Goal: Information Seeking & Learning: Learn about a topic

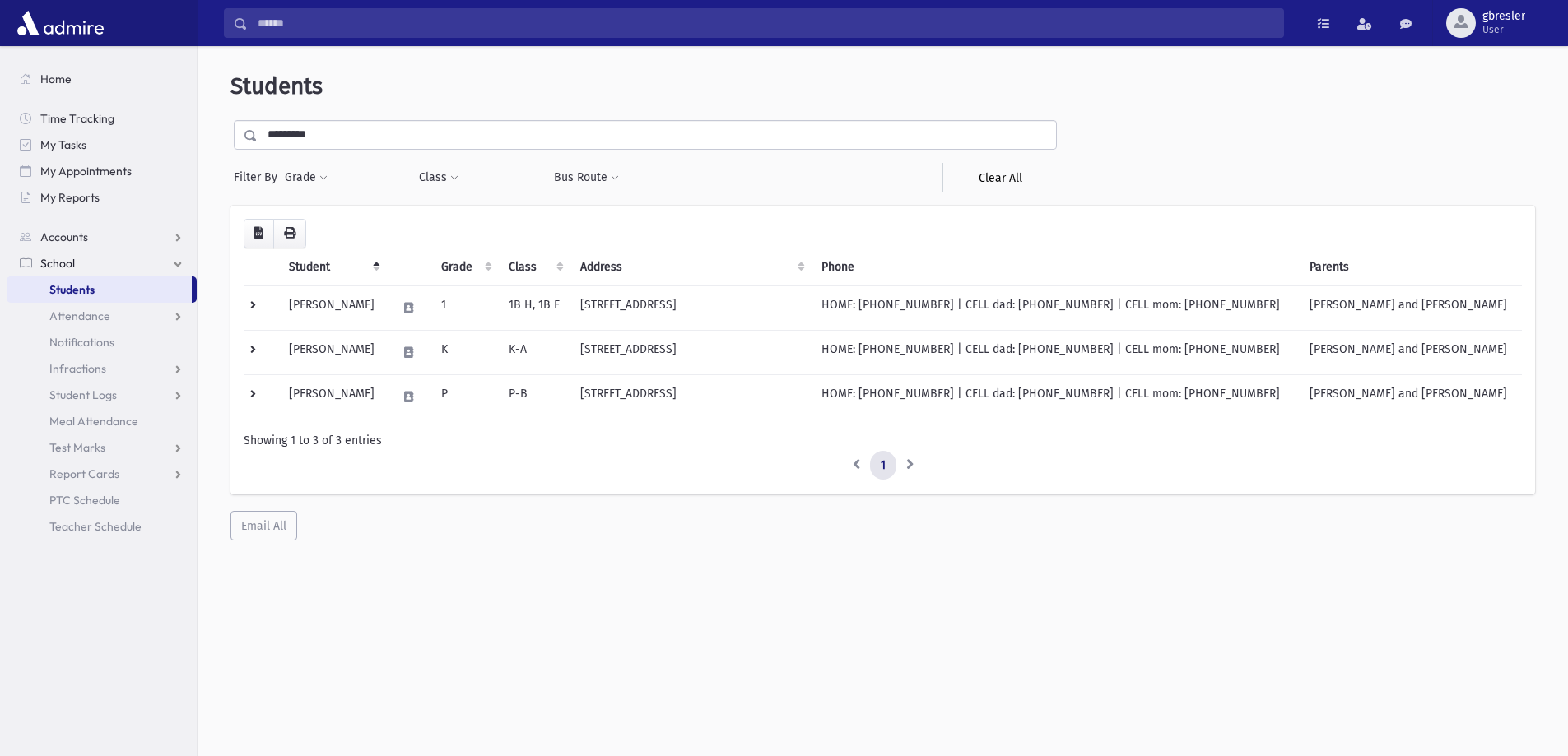
click at [991, 176] on link "Clear All" at bounding box center [1000, 177] width 115 height 30
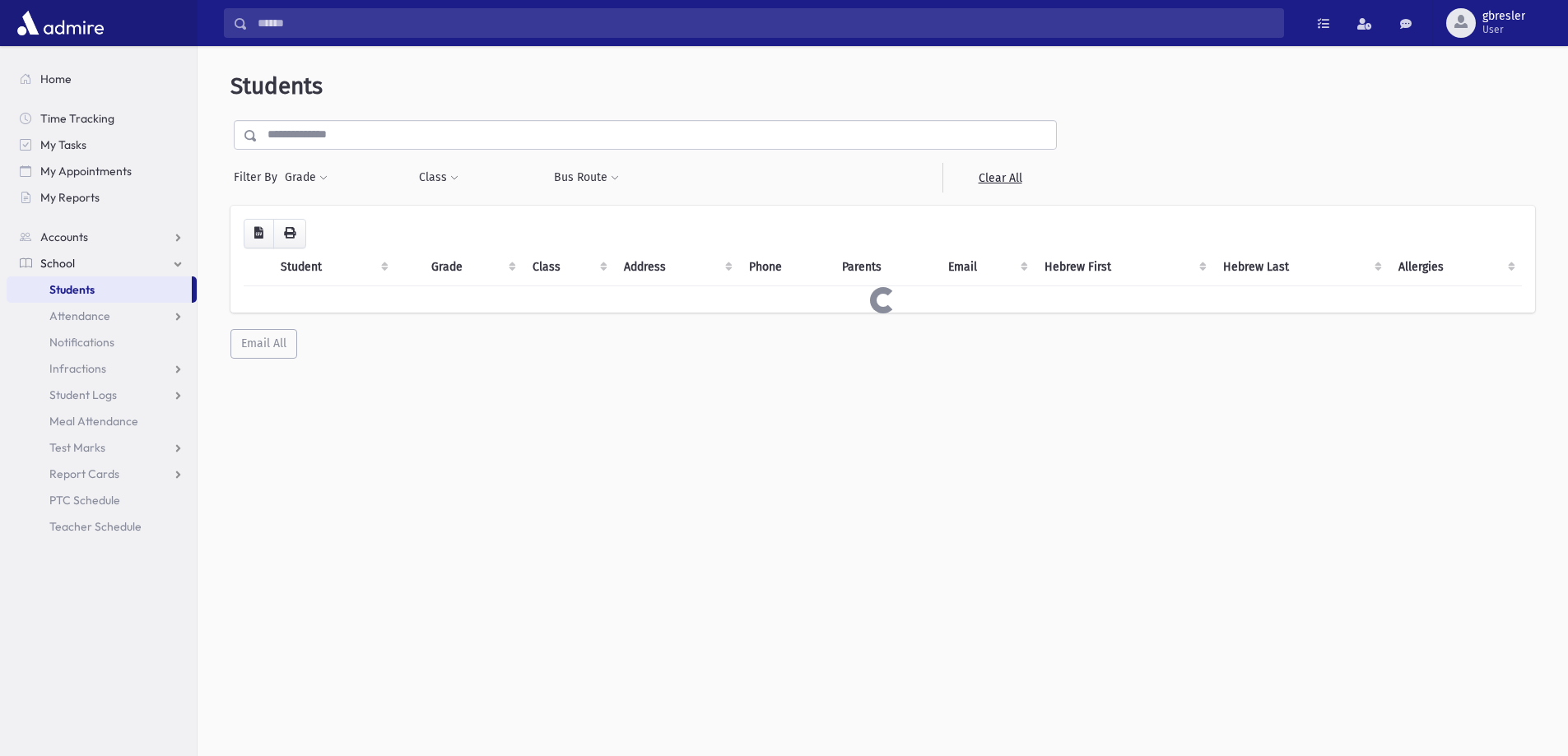
select select
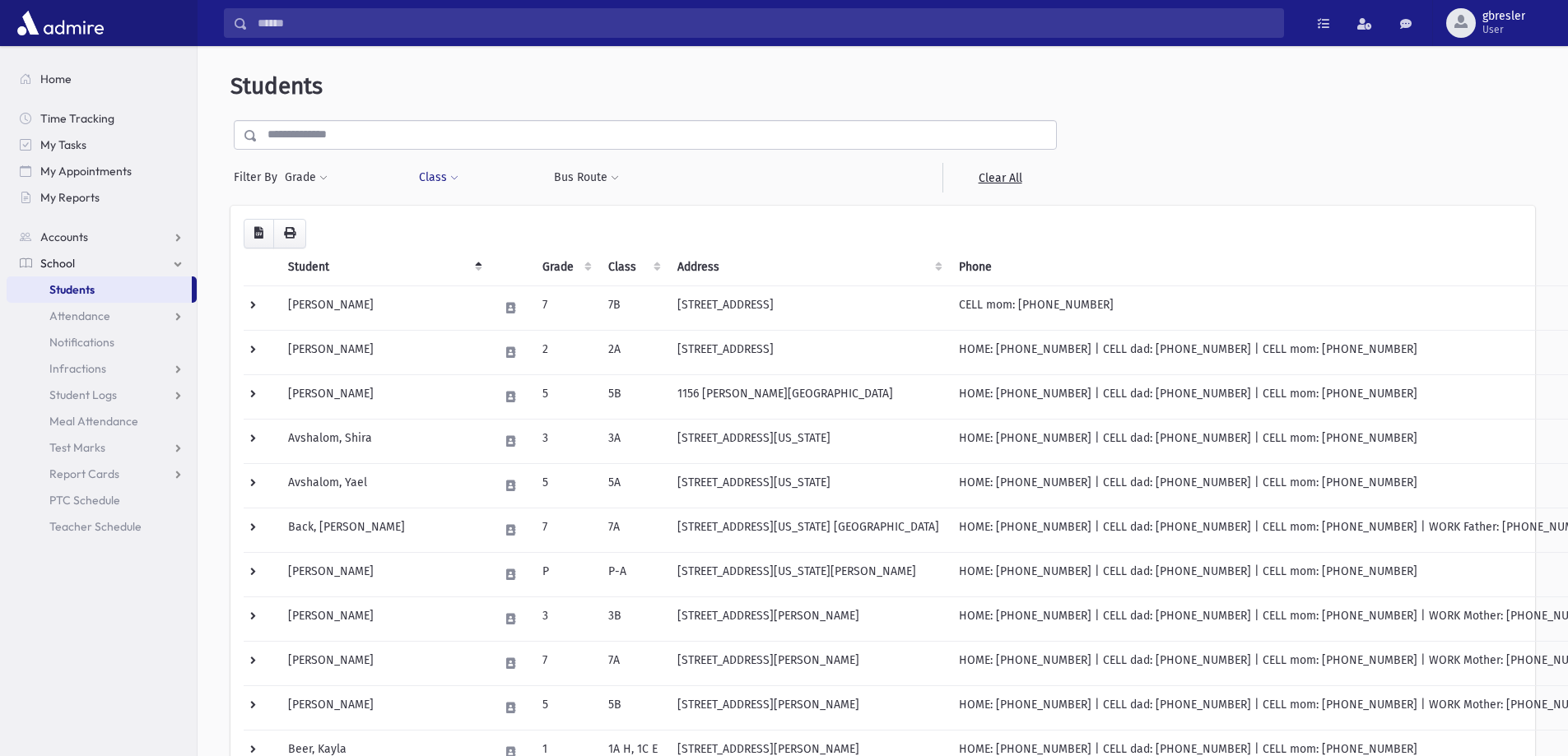
click at [451, 178] on span at bounding box center [455, 179] width 8 height 10
click at [453, 220] on ul at bounding box center [504, 220] width 158 height 25
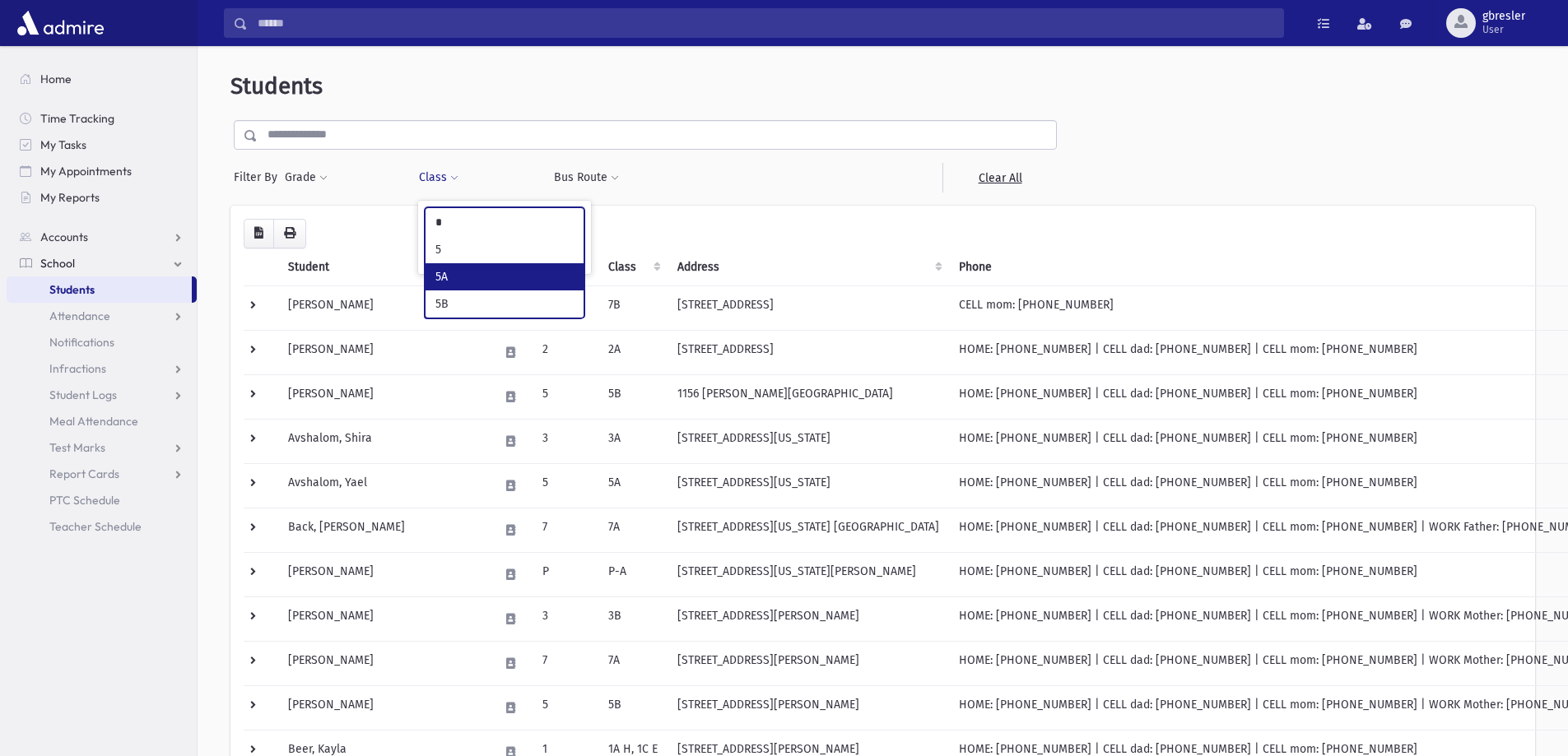
type input "*"
select select "**"
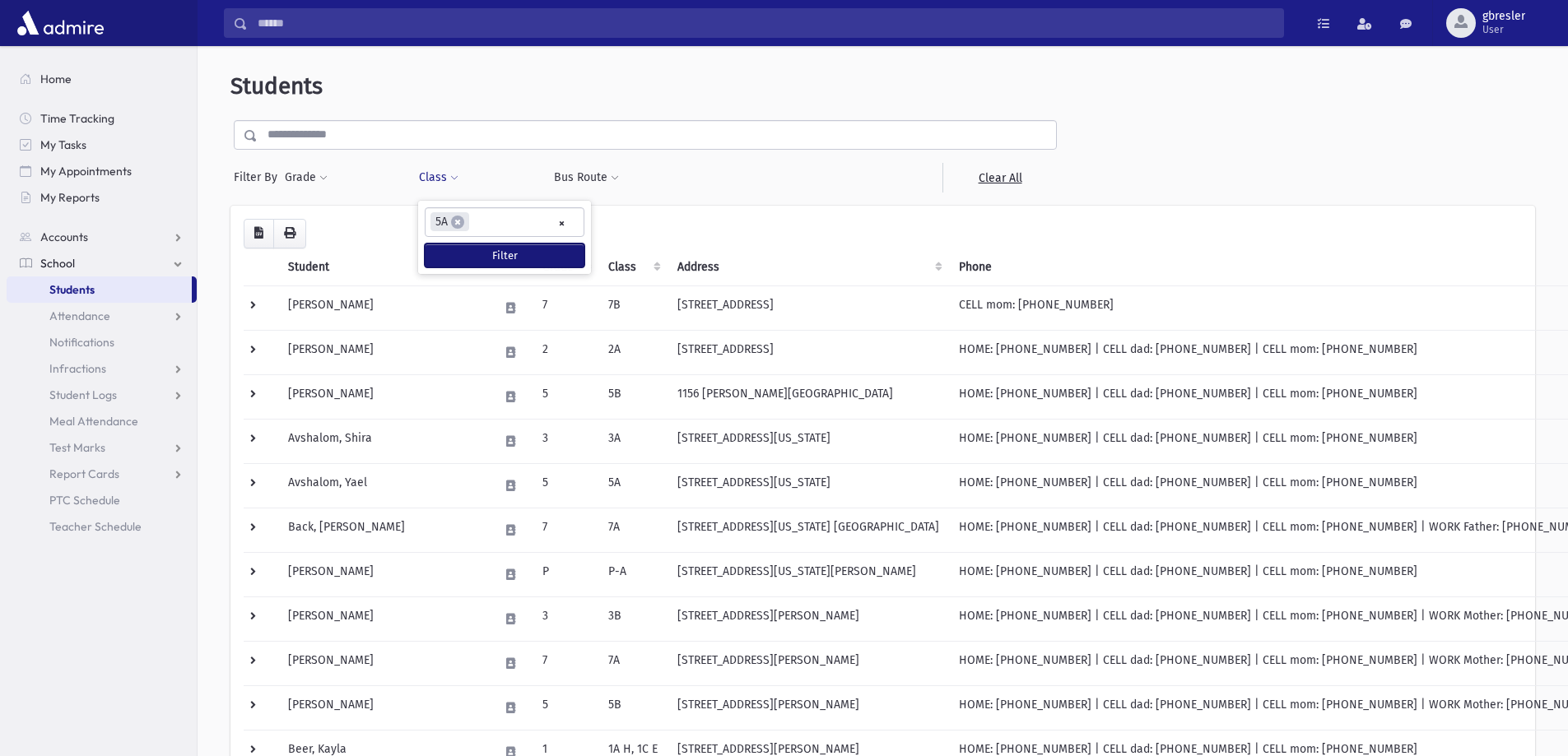
click at [458, 247] on button "Filter" at bounding box center [504, 255] width 160 height 24
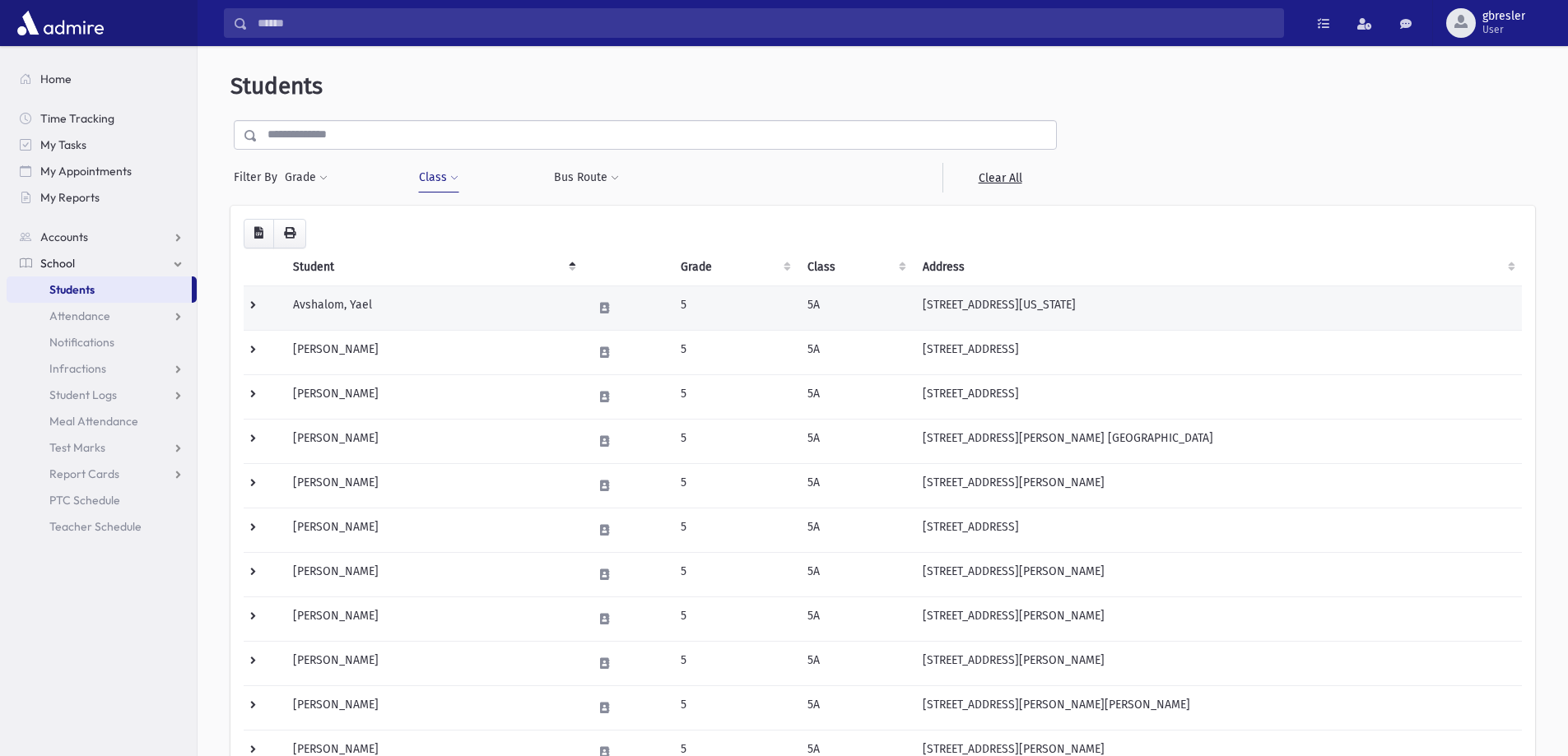
click at [360, 302] on td "Avshalom, Yael" at bounding box center [433, 308] width 300 height 44
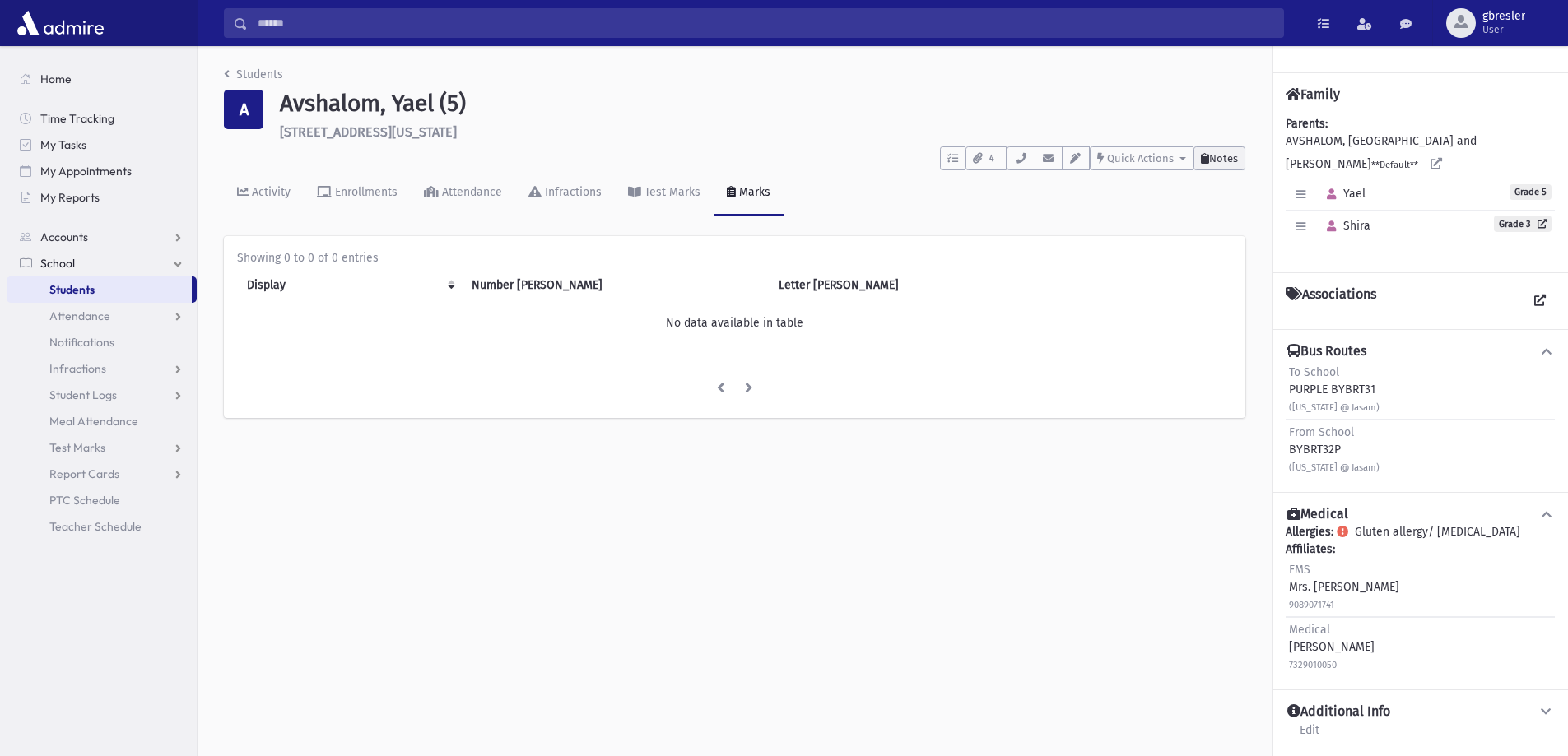
click at [1220, 159] on span "Notes" at bounding box center [1224, 158] width 29 height 13
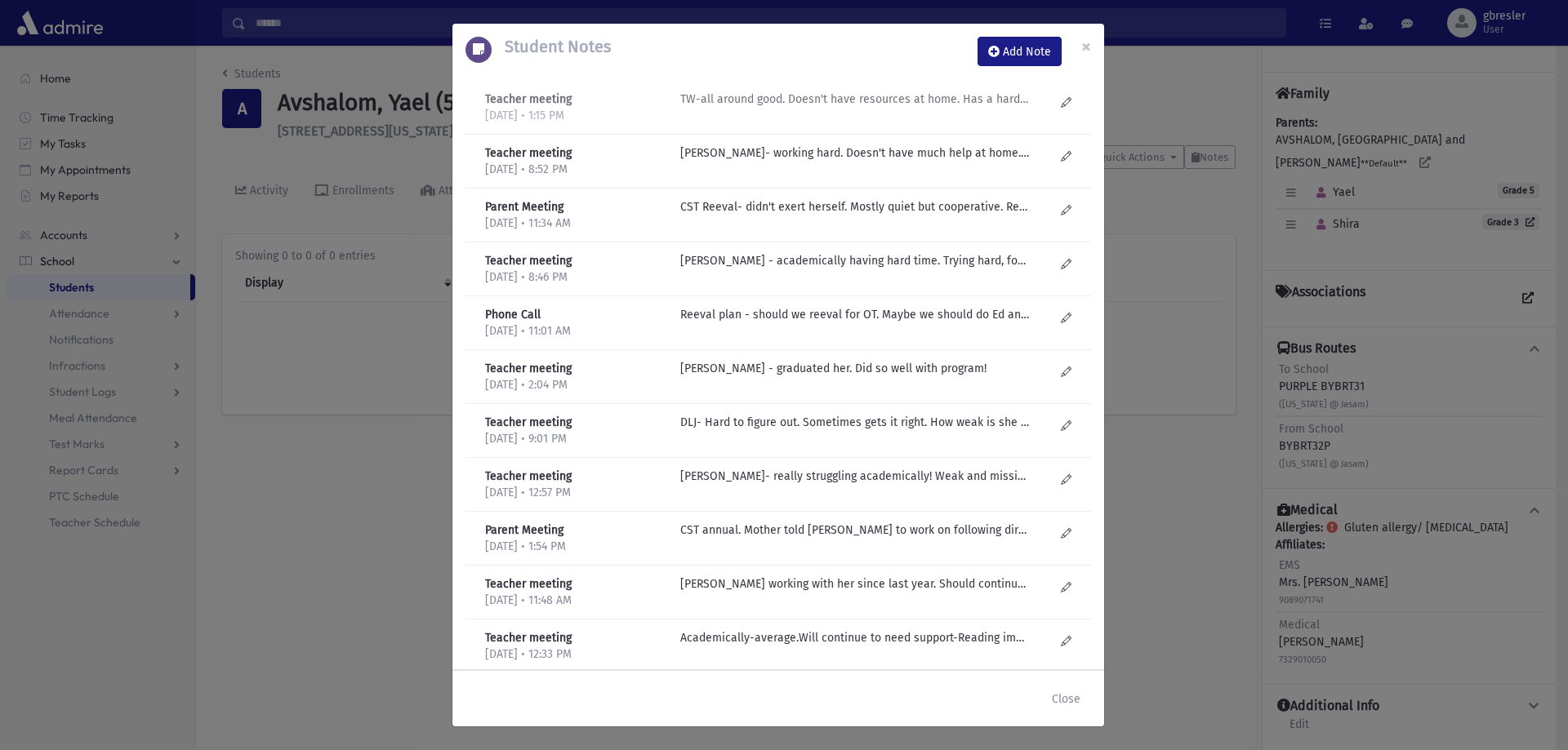
click at [877, 100] on p "TW-all around good. Doesn't have resources at home. Has a hard time. Weak. Gets…" at bounding box center [855, 99] width 349 height 17
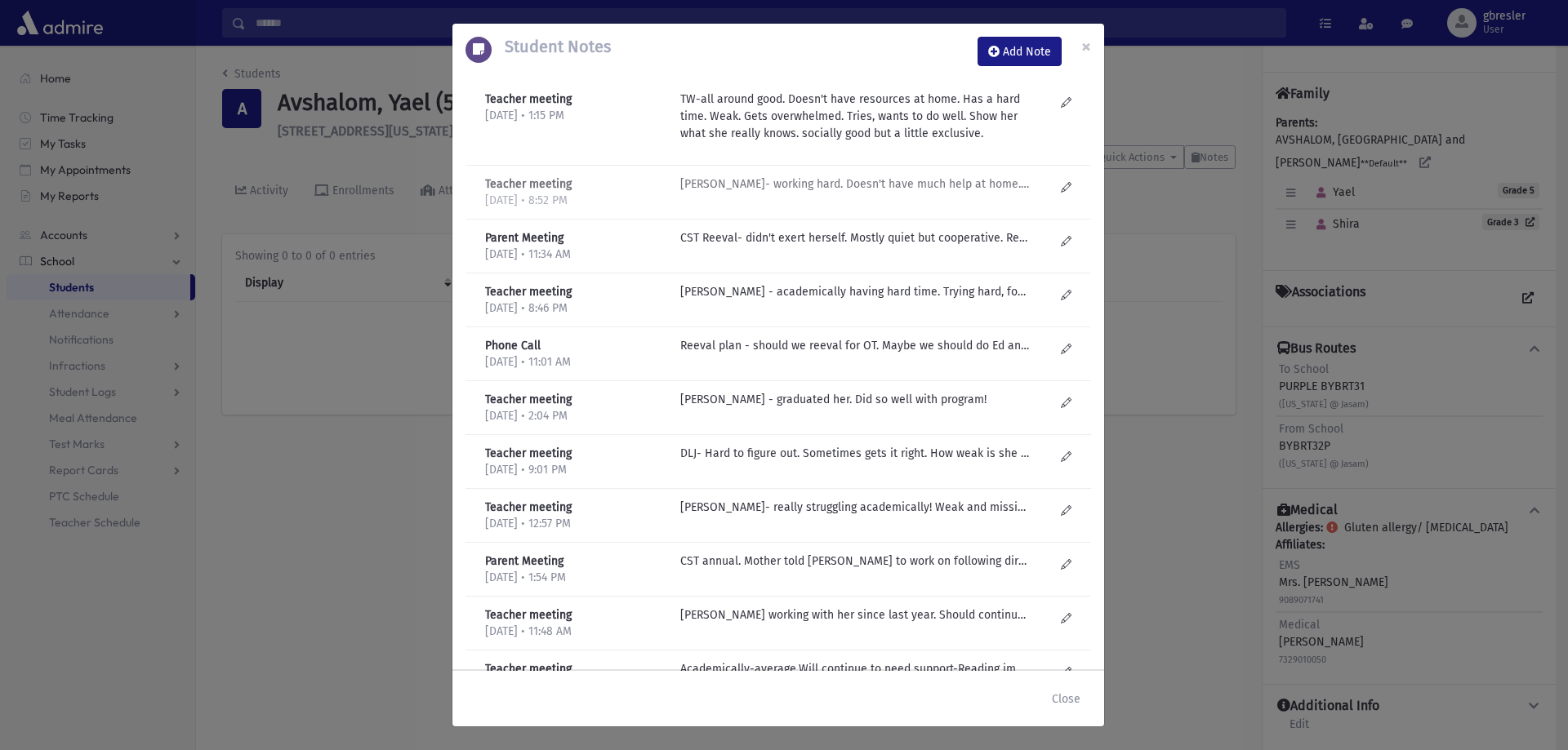
click at [874, 183] on p "T Weiss- working hard. Doesn't have much help at home. Smarter than thought she…" at bounding box center [855, 184] width 349 height 17
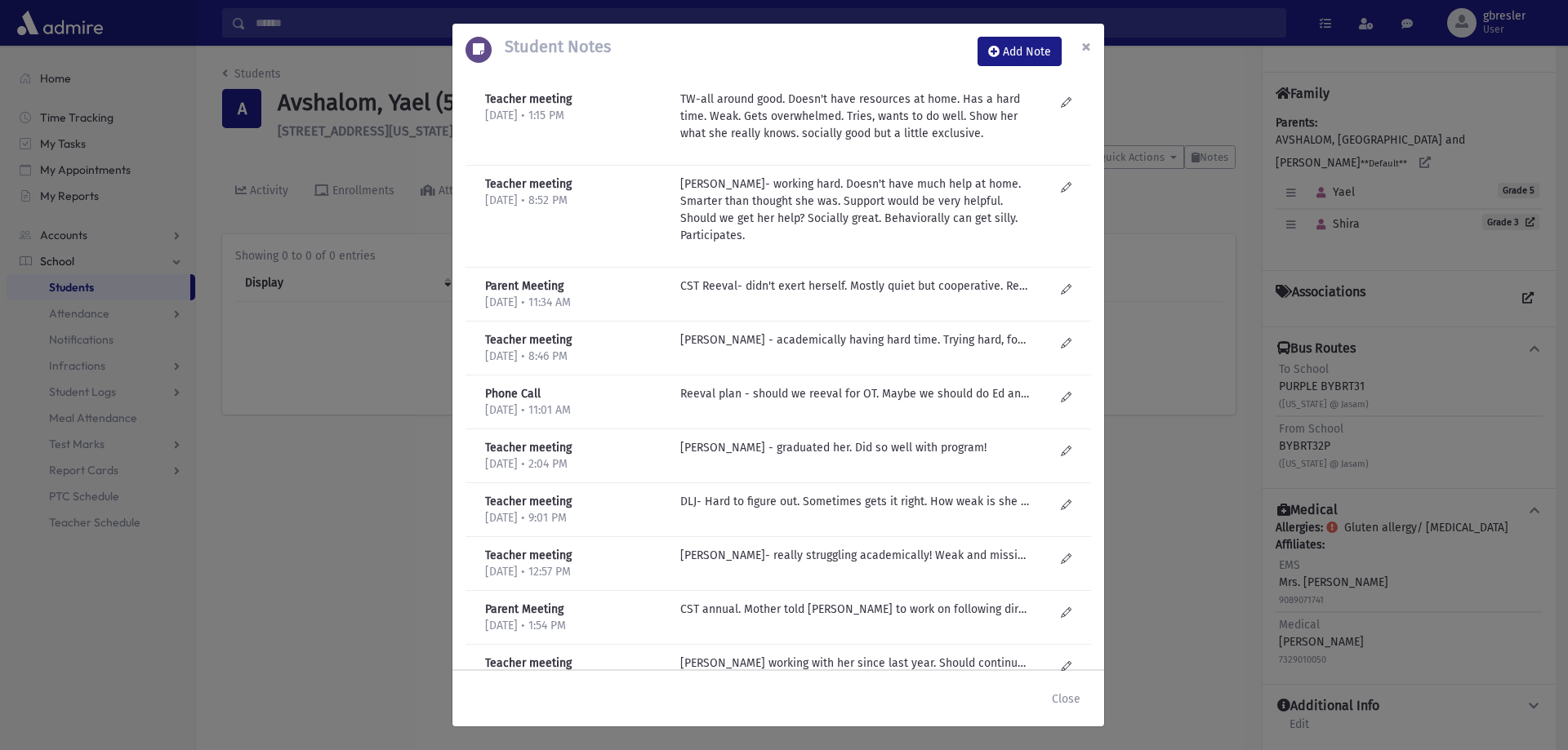
click at [1091, 46] on span "×" at bounding box center [1086, 46] width 10 height 23
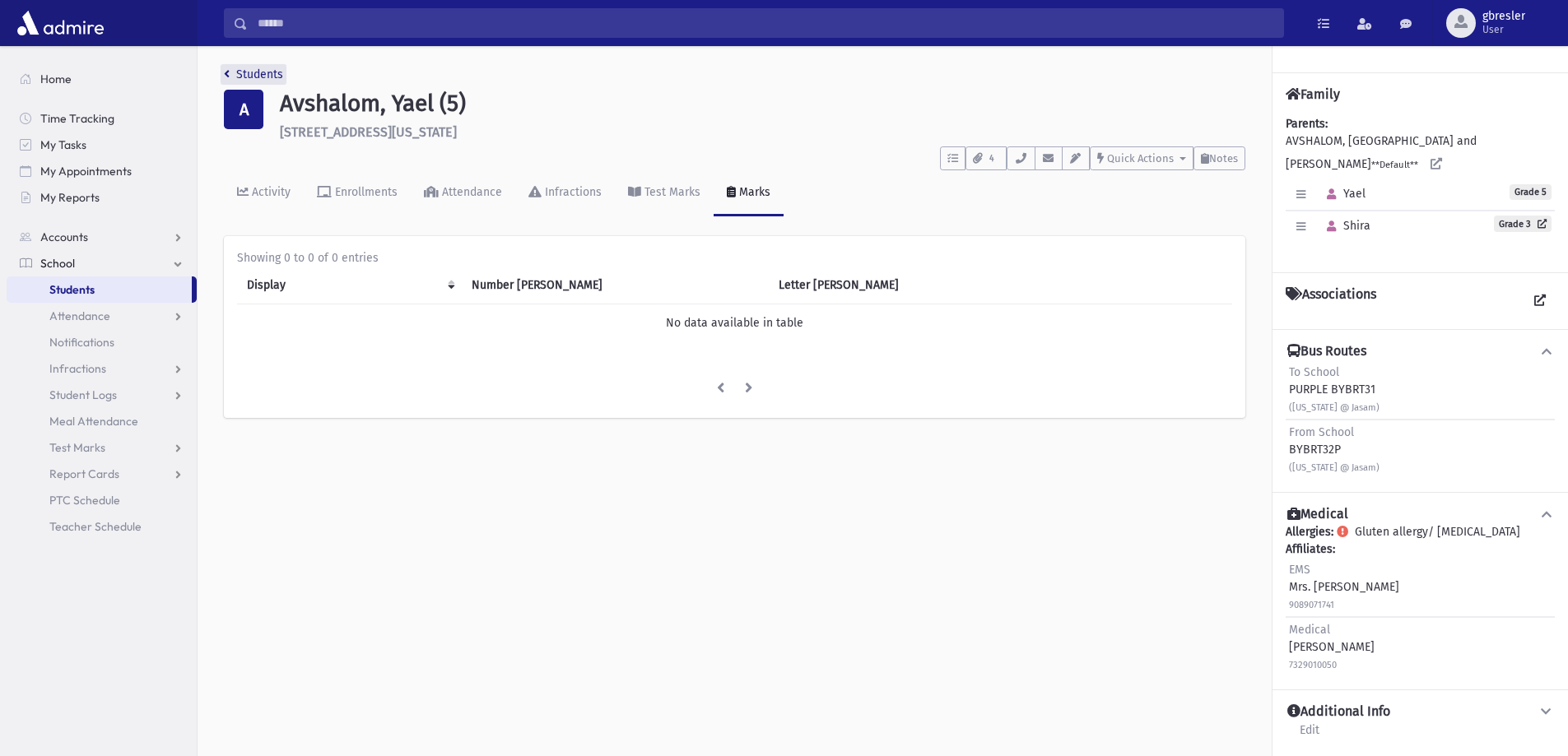
click at [275, 76] on link "Students" at bounding box center [254, 75] width 59 height 14
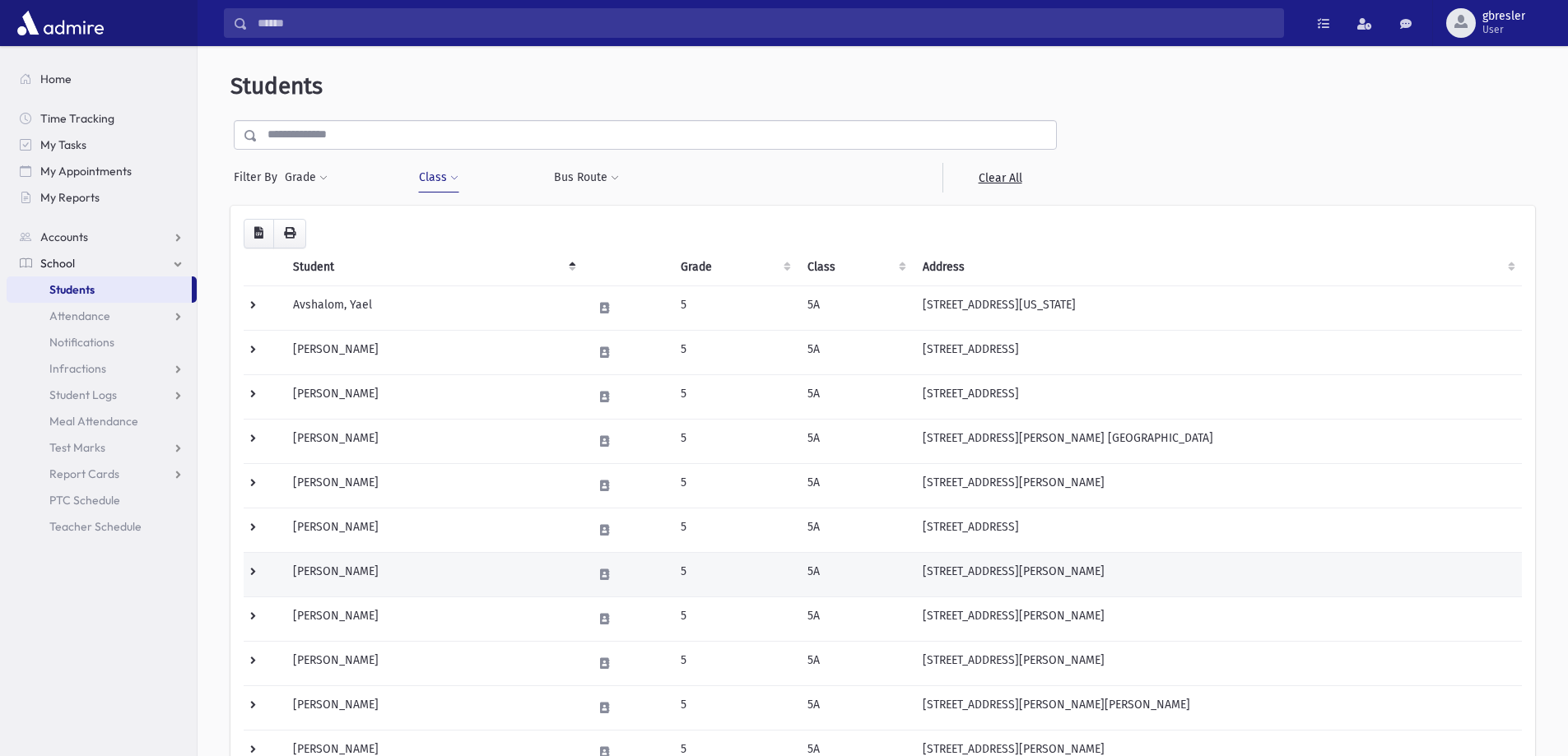
click at [372, 564] on td "[PERSON_NAME]" at bounding box center [433, 574] width 300 height 44
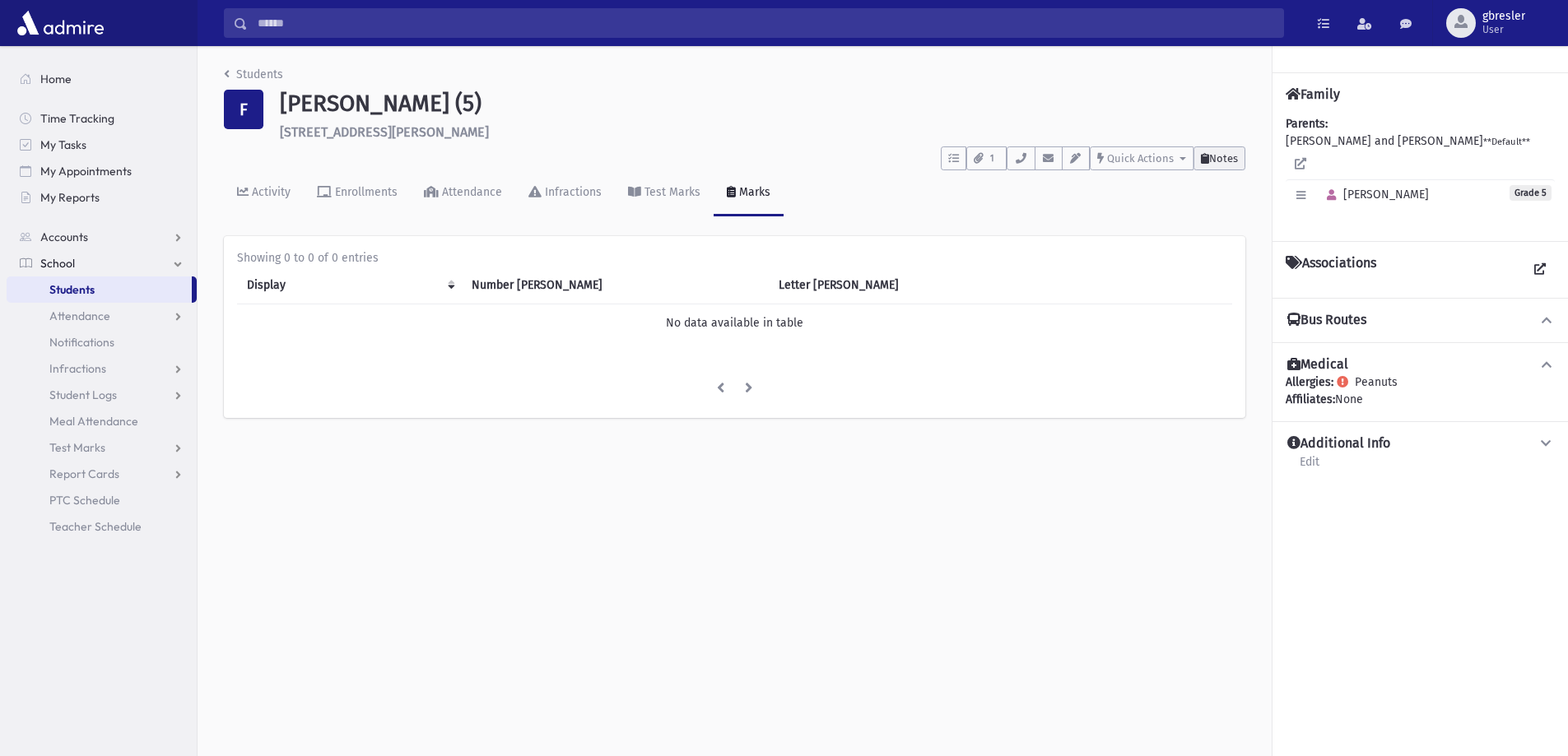
click at [1212, 160] on span "Notes" at bounding box center [1224, 158] width 29 height 13
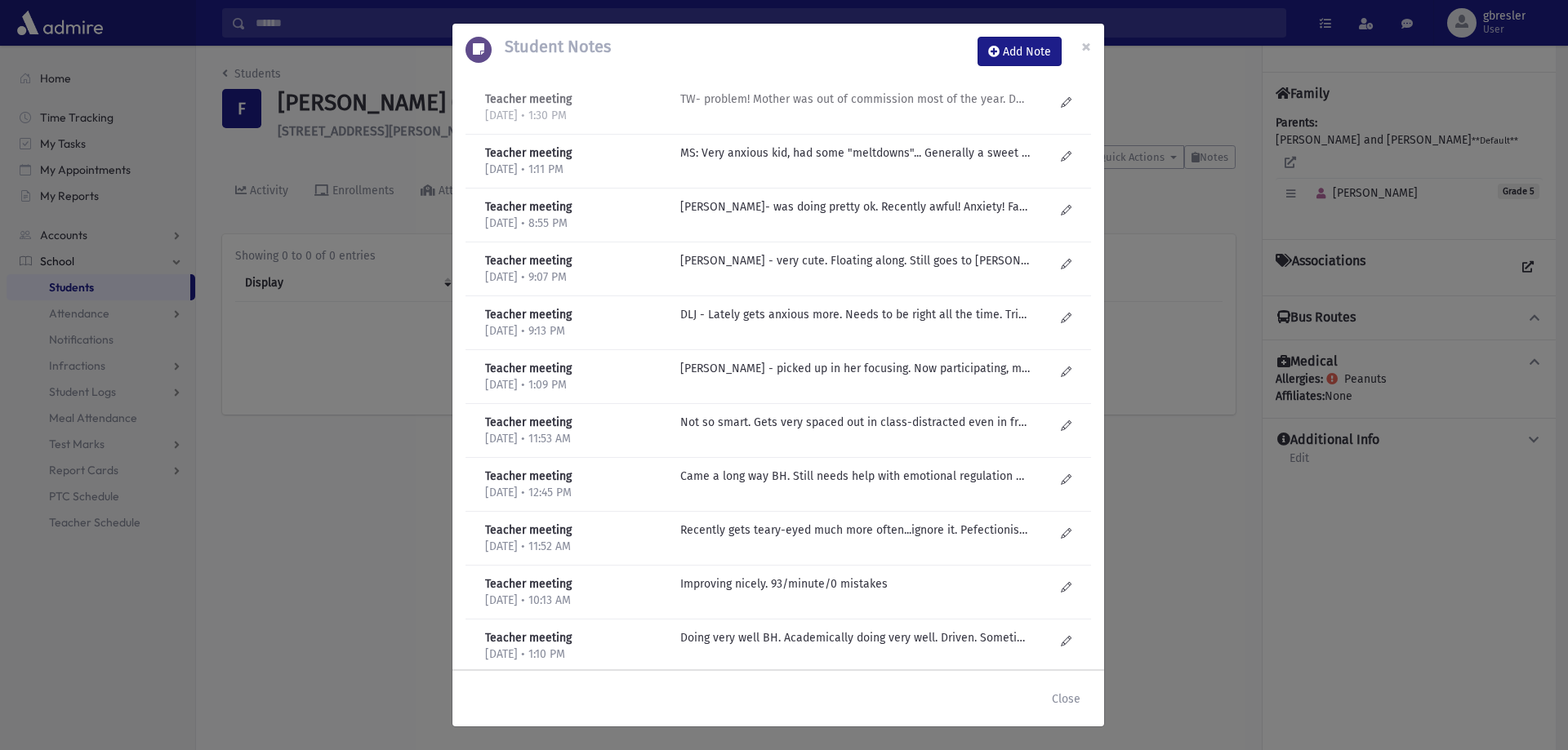
click at [827, 98] on p "TW- problem! Mother was out of commission most of the year. Does not focus insi…" at bounding box center [855, 99] width 349 height 17
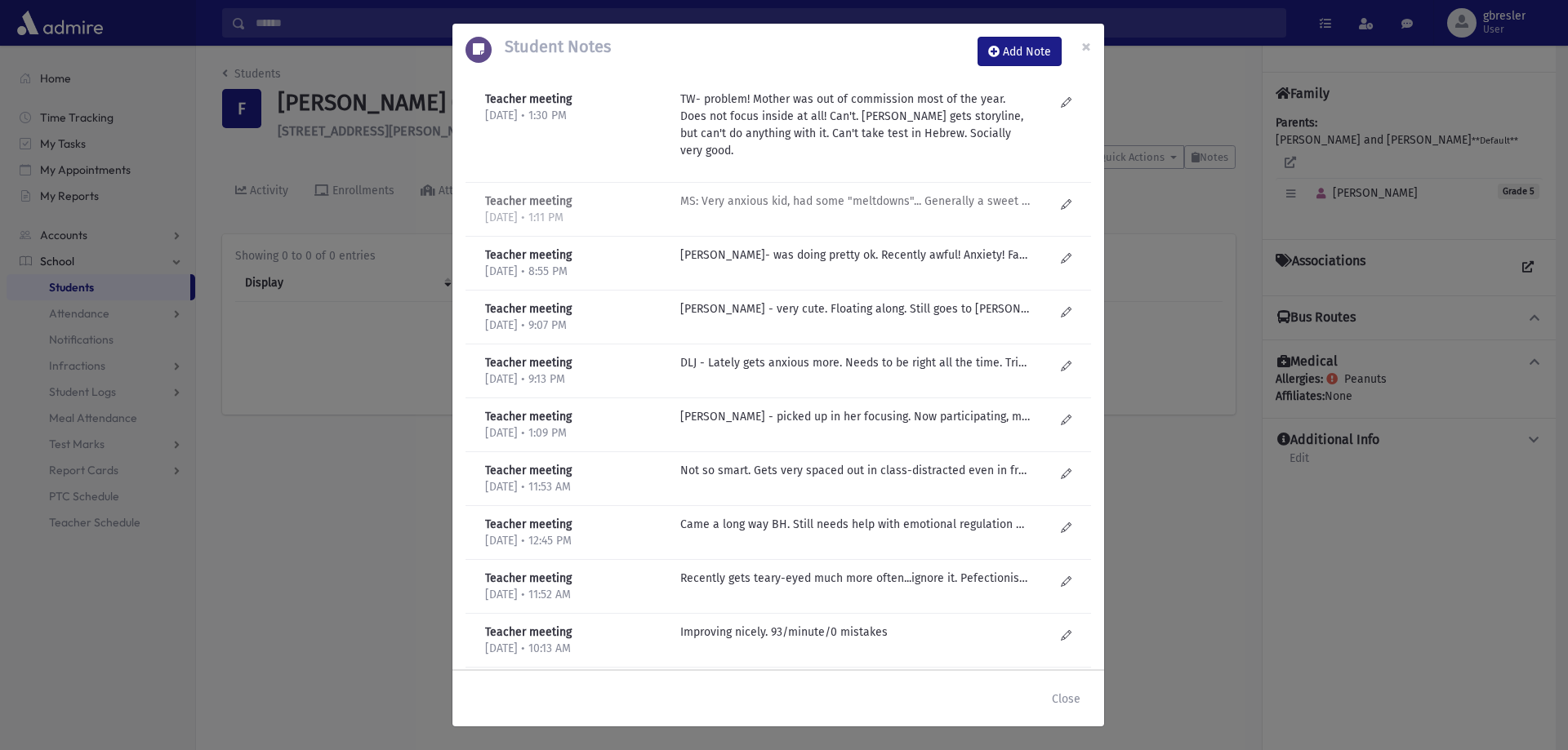
click at [819, 209] on p "MS: Very anxious kid, had some "meltdowns"... Generally a sweet kid, does ok. G…" at bounding box center [855, 201] width 349 height 17
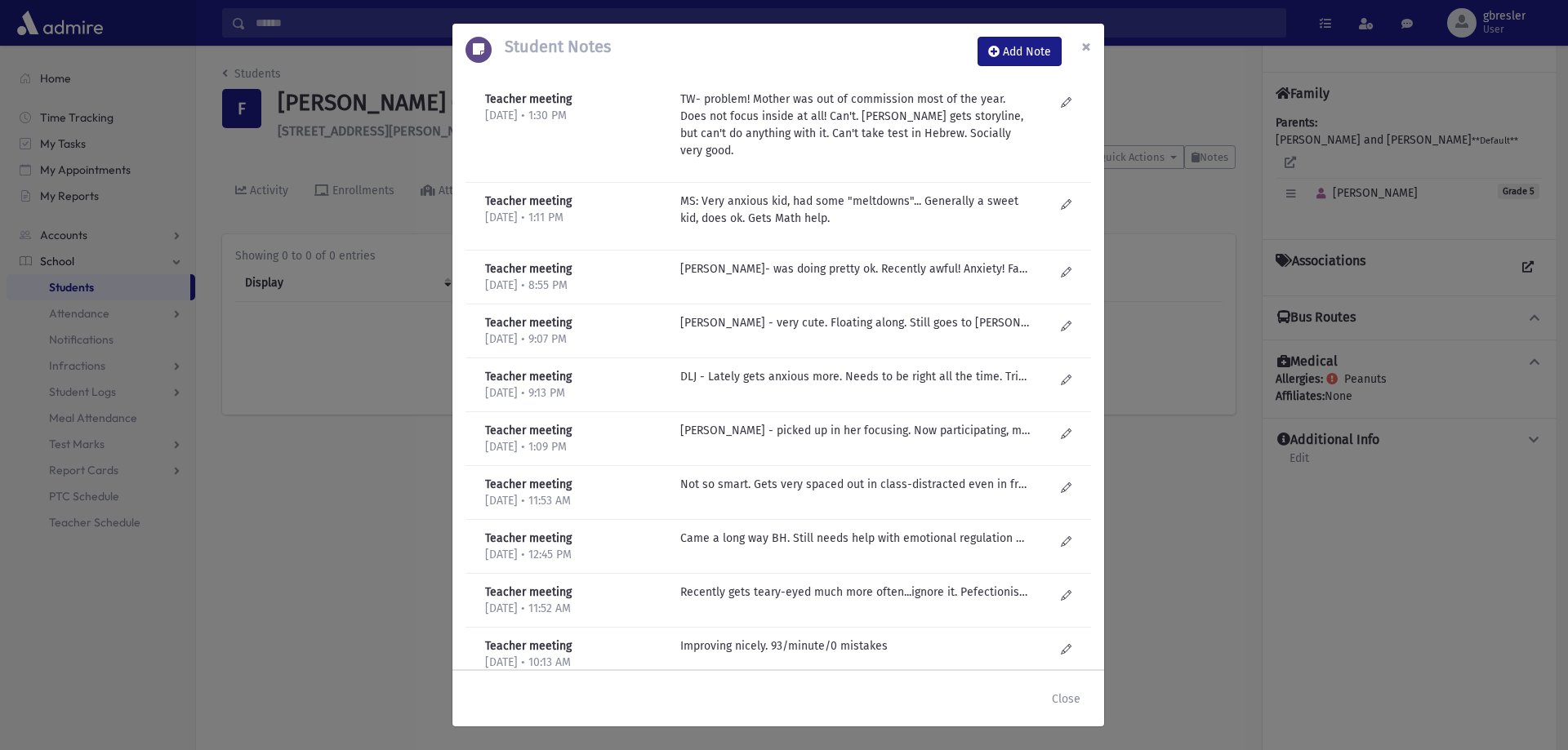
click at [1091, 46] on span "×" at bounding box center [1086, 46] width 10 height 23
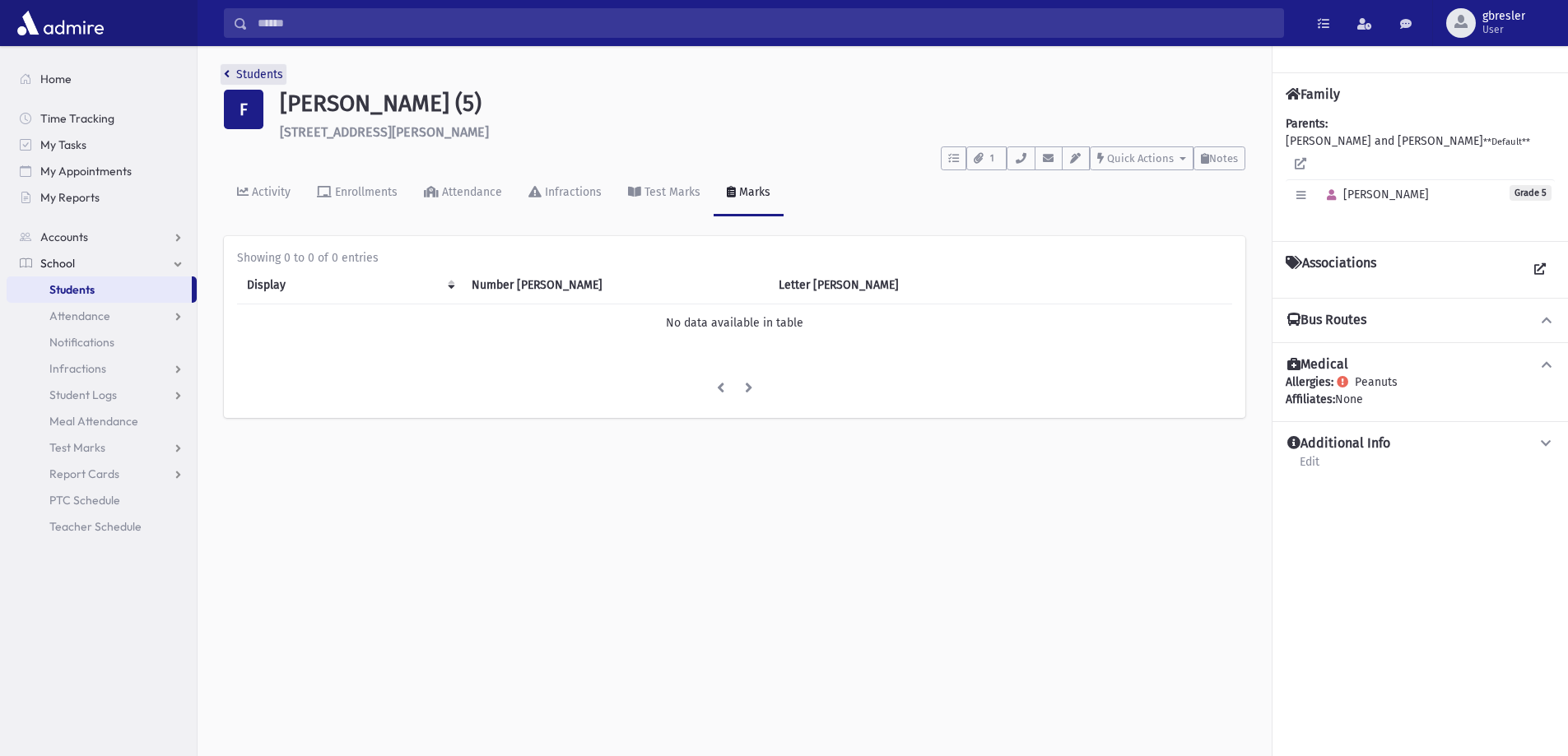
click at [269, 71] on link "Students" at bounding box center [254, 75] width 59 height 14
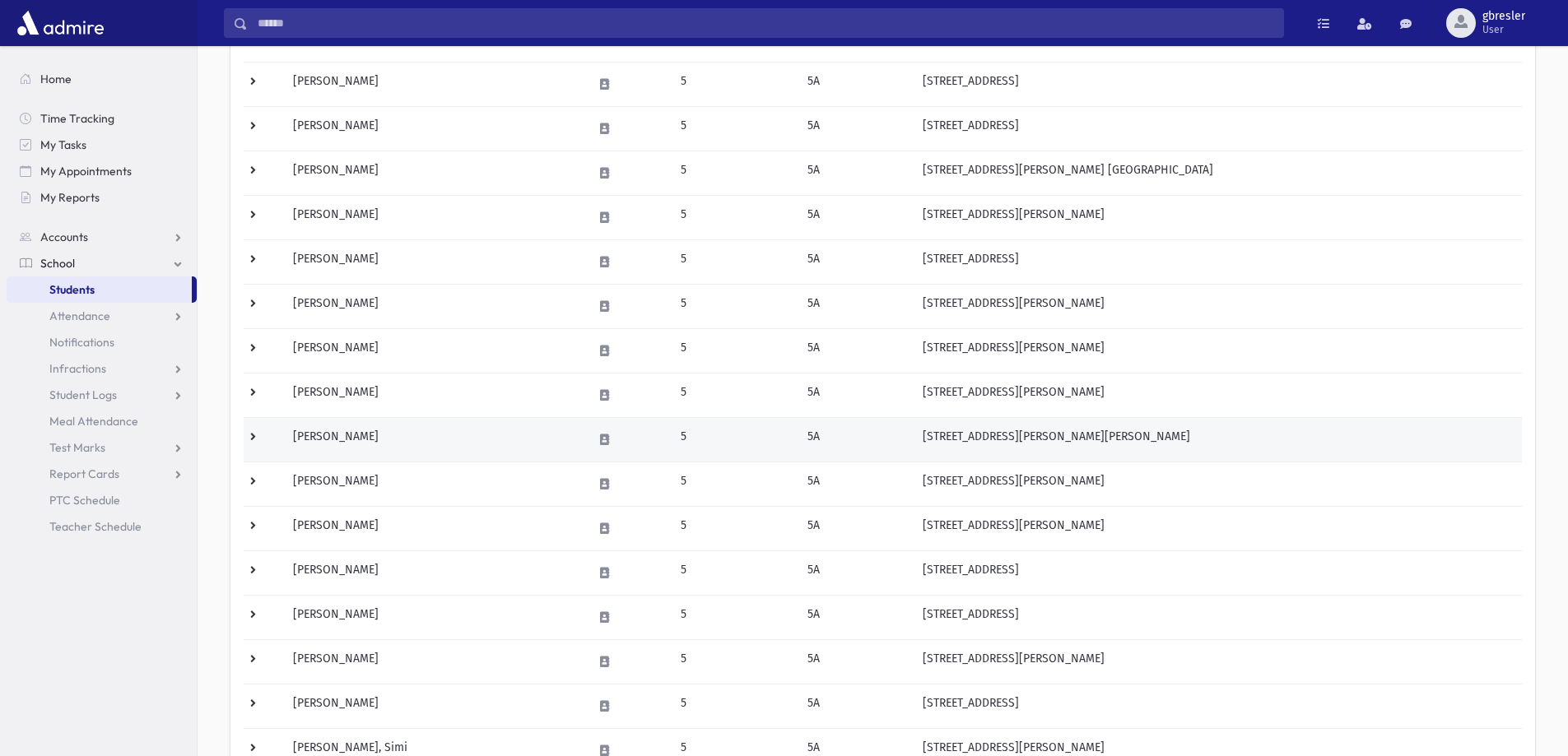
scroll to position [329, 0]
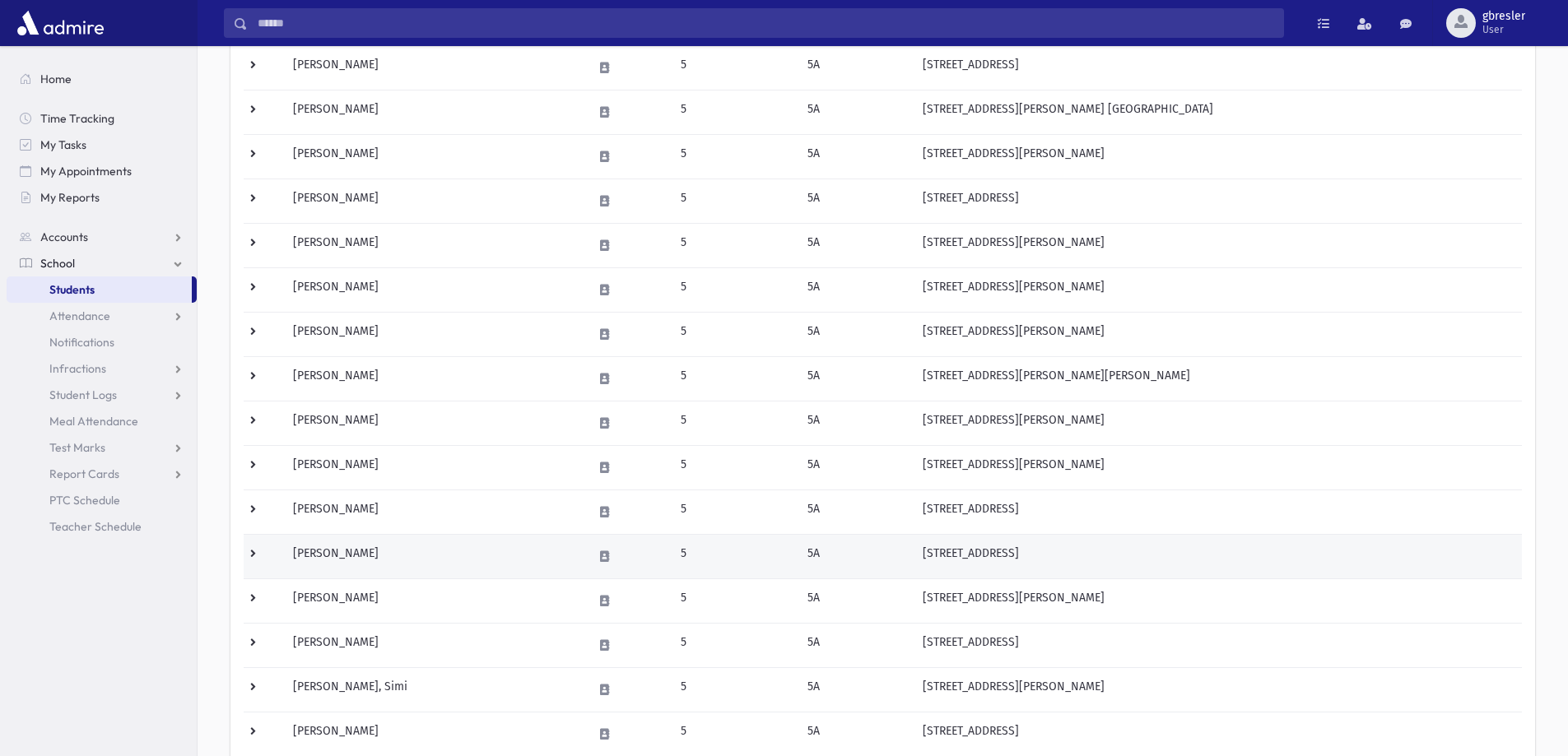
click at [397, 553] on td "[PERSON_NAME]" at bounding box center [433, 556] width 300 height 44
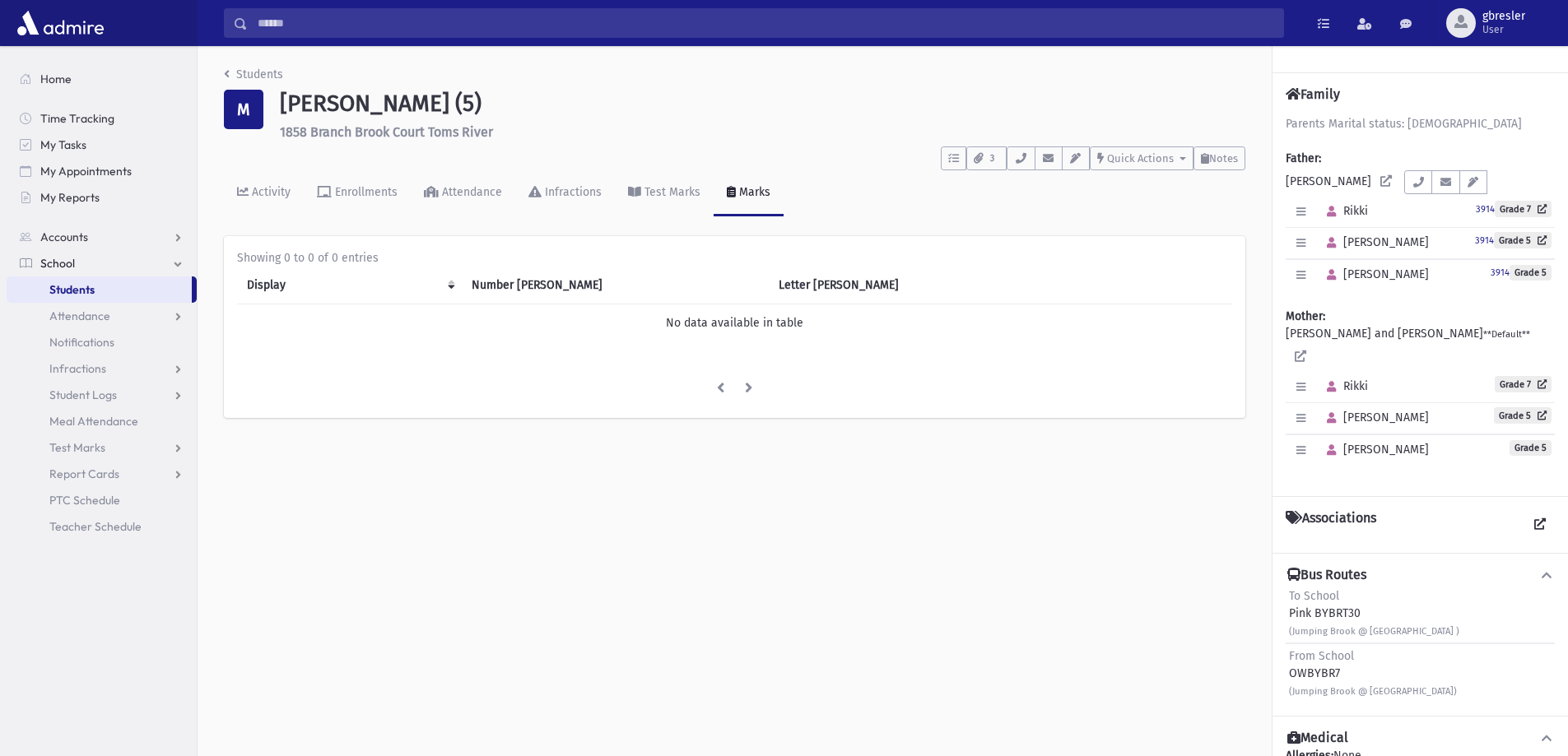
click at [1222, 173] on div "Activity Enrollments Attendance Infractions Test Marks Marks" at bounding box center [735, 200] width 1022 height 60
click at [1220, 162] on span "Notes" at bounding box center [1224, 158] width 29 height 13
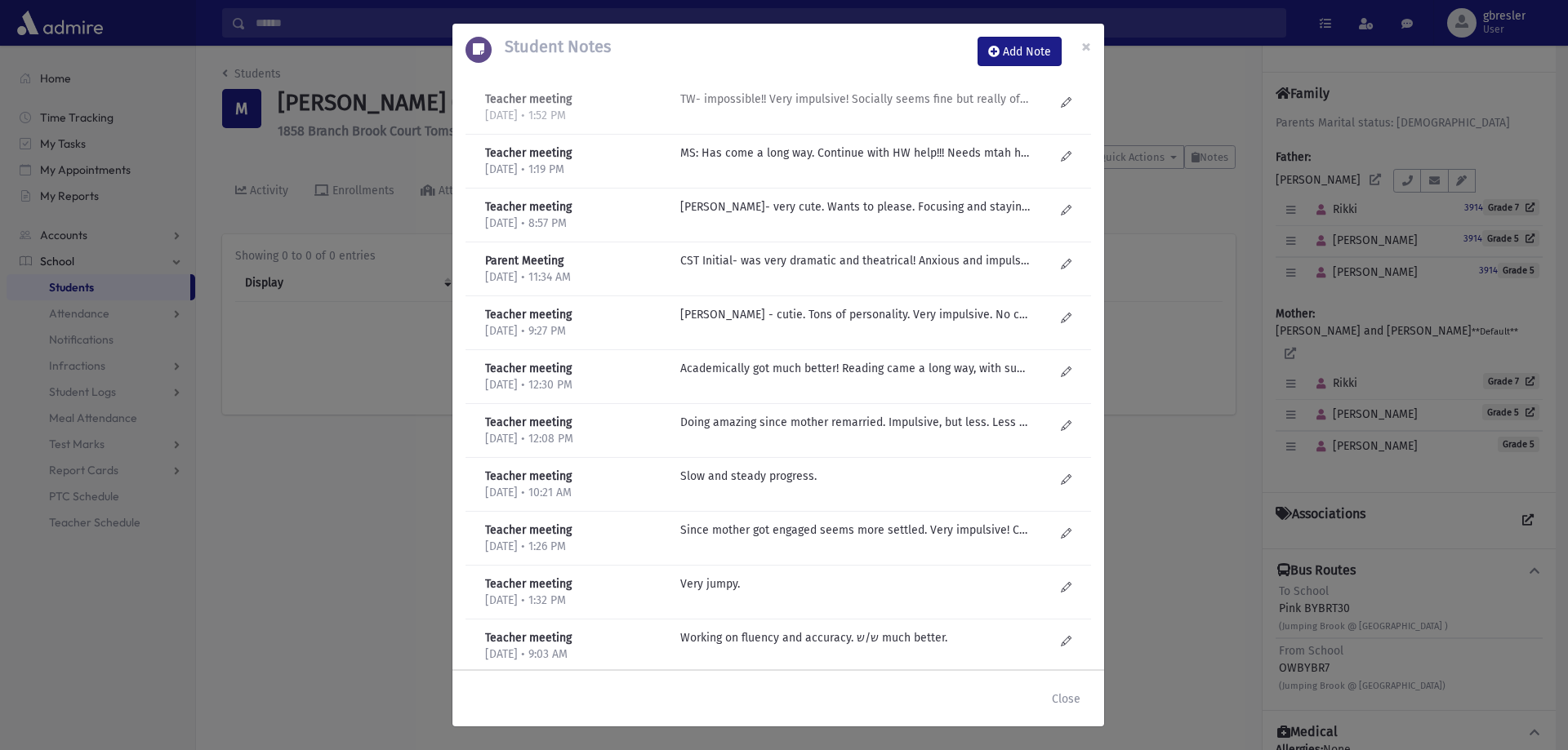
click at [893, 98] on p "TW- impossible!! Very impulsive! Socially seems fine but really off and doesn't…" at bounding box center [855, 99] width 349 height 17
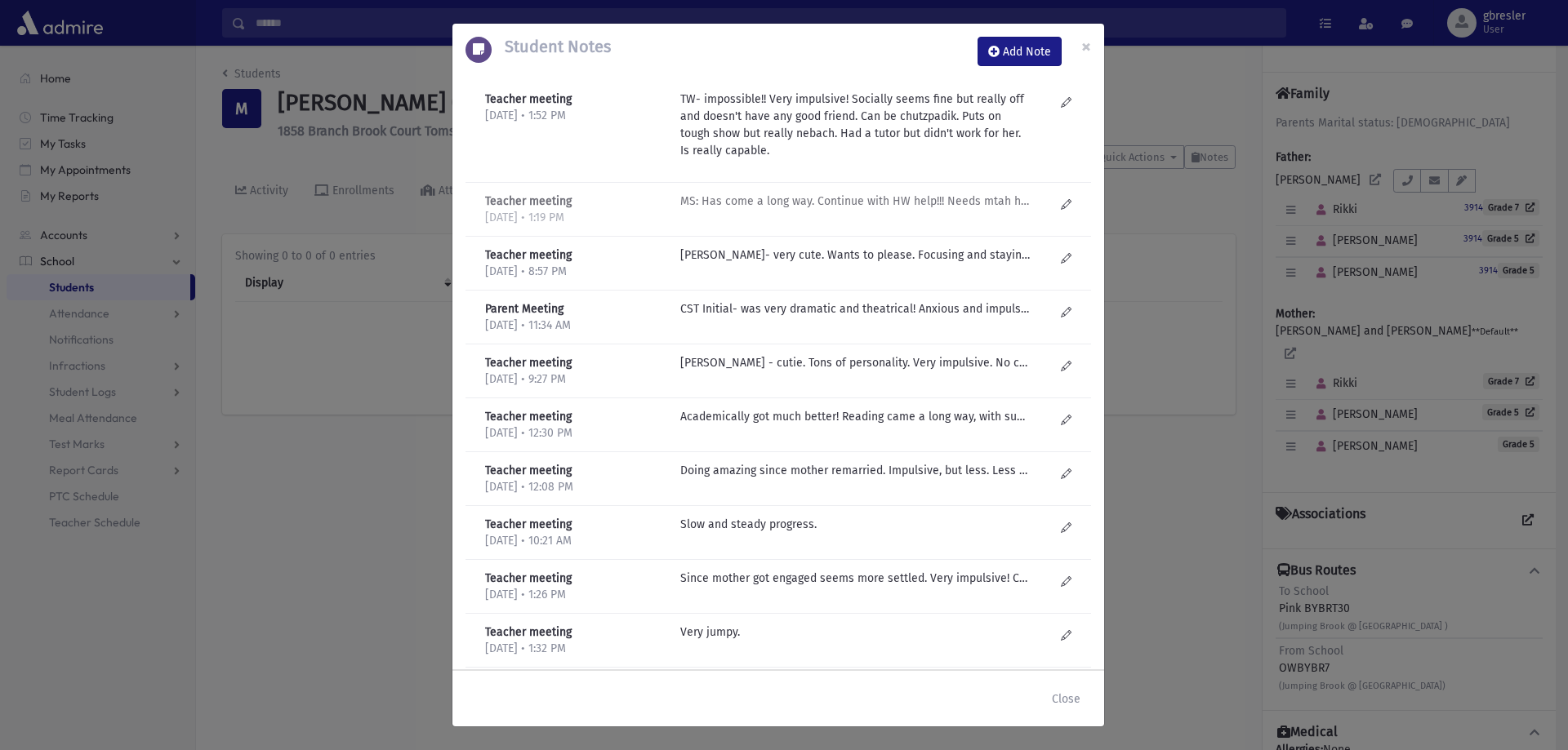
click at [868, 198] on p "MS: Has come a long way. Continue with HW help!!! Needs mtah help in school als…" at bounding box center [855, 201] width 349 height 17
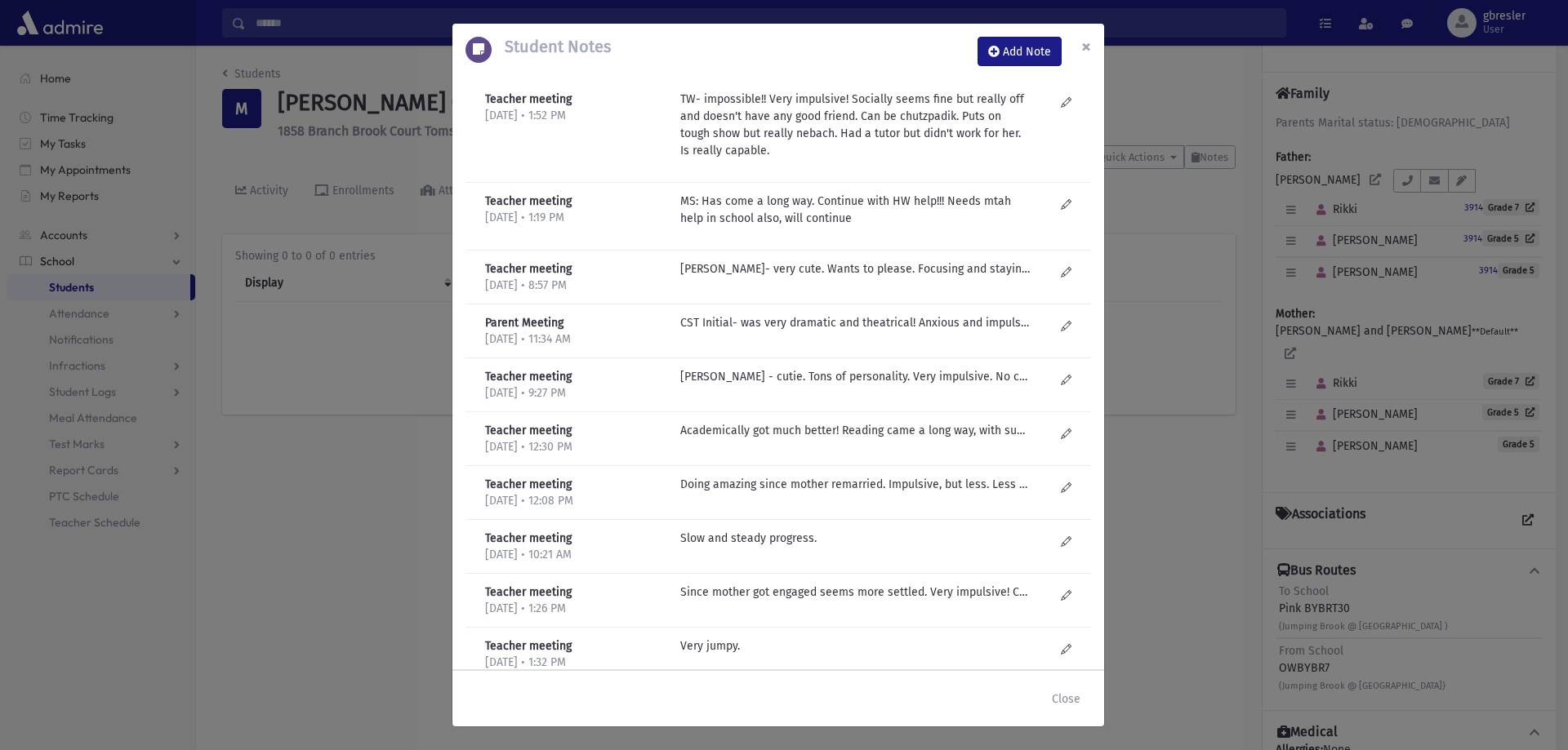
click at [1085, 48] on span "×" at bounding box center [1086, 46] width 10 height 23
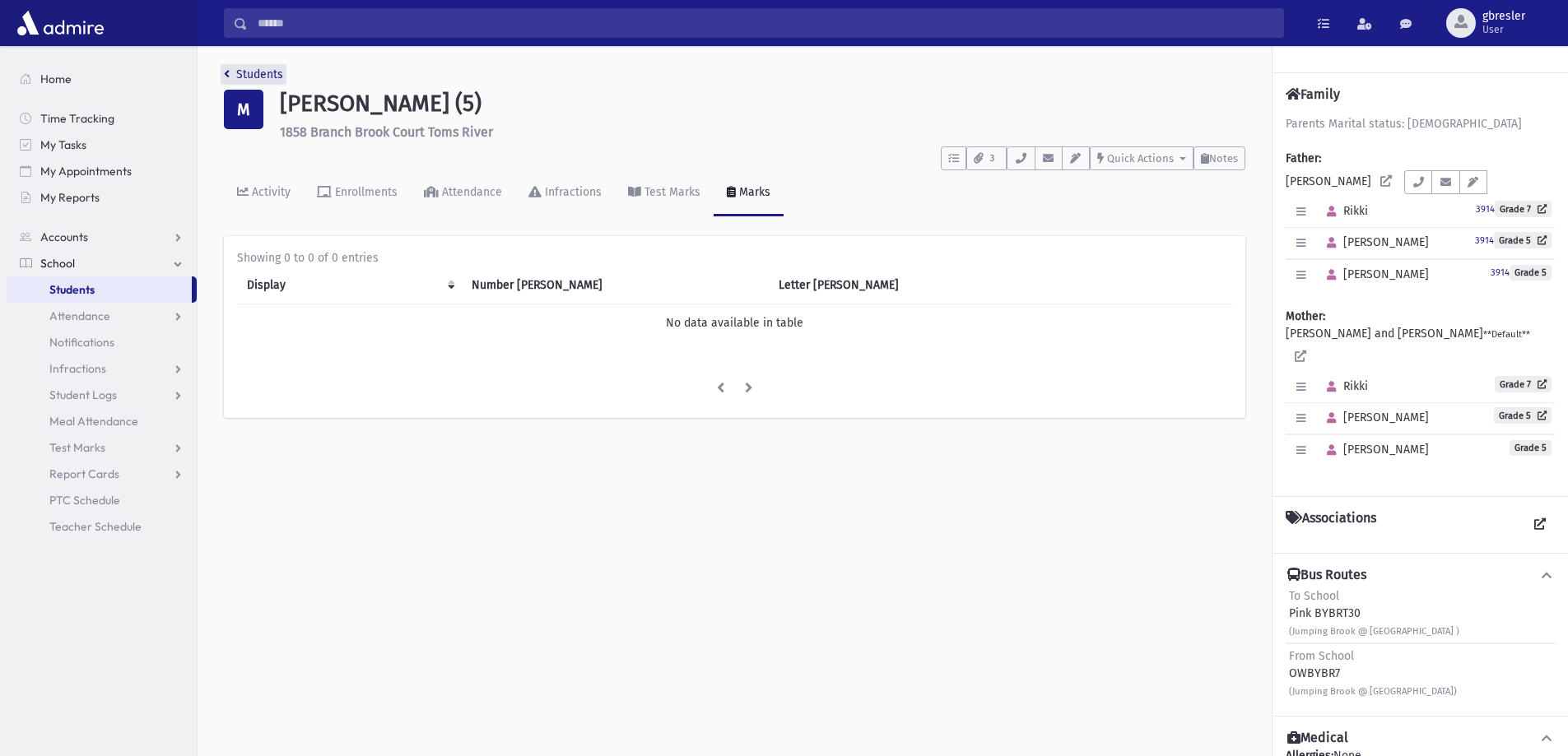
click at [236, 75] on link "Students" at bounding box center [254, 75] width 59 height 14
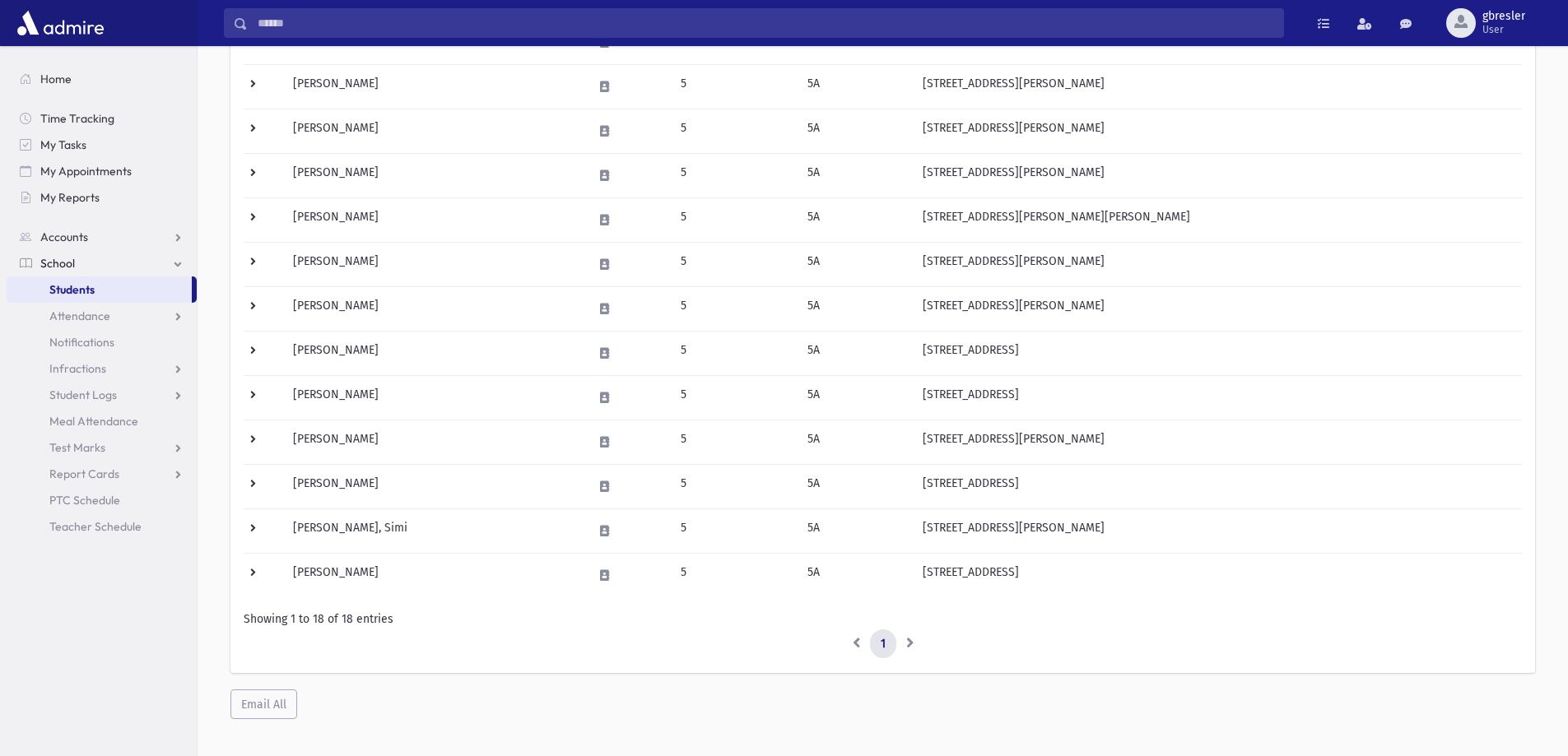
scroll to position [494, 0]
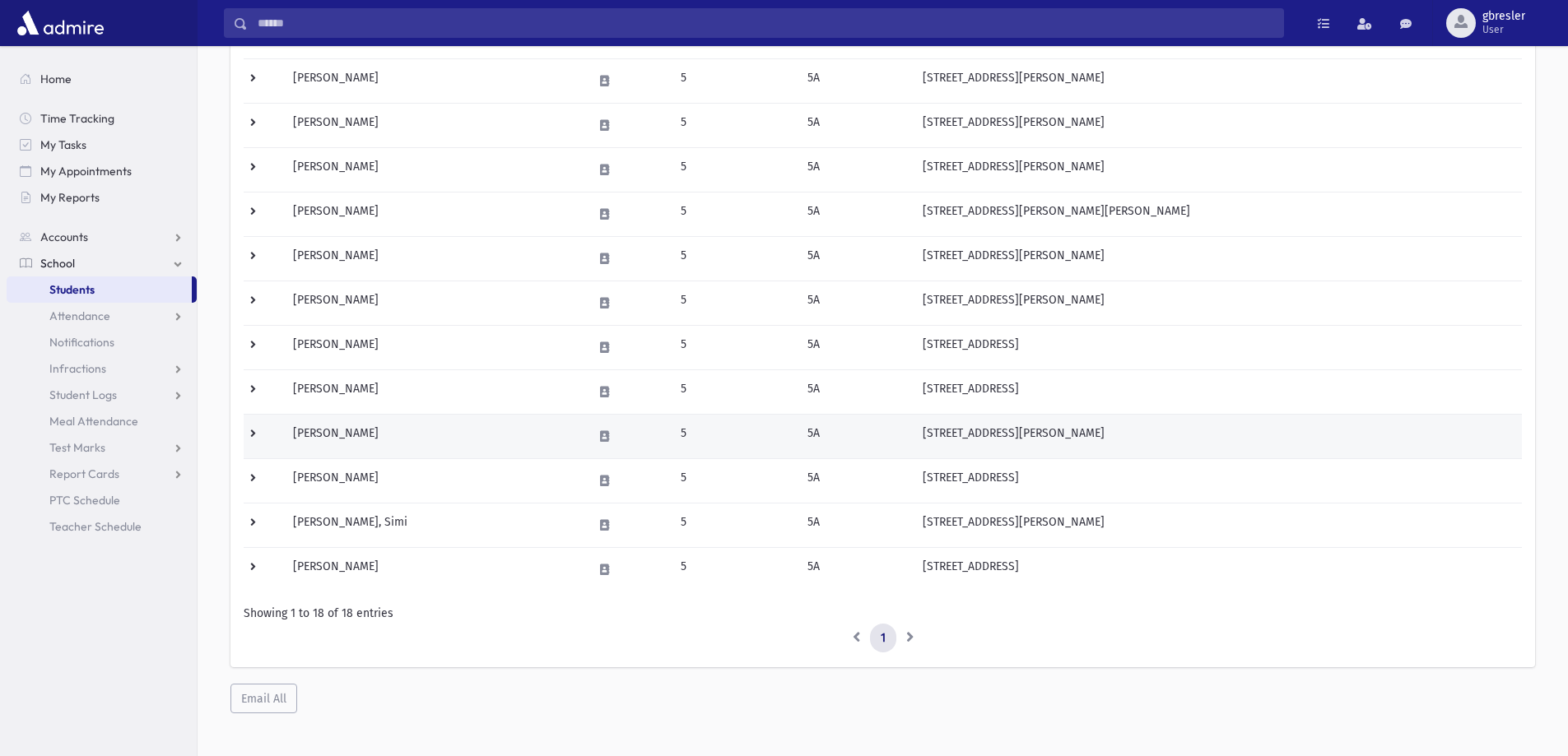
click at [340, 431] on td "Pepose, Kaylah" at bounding box center [433, 436] width 300 height 44
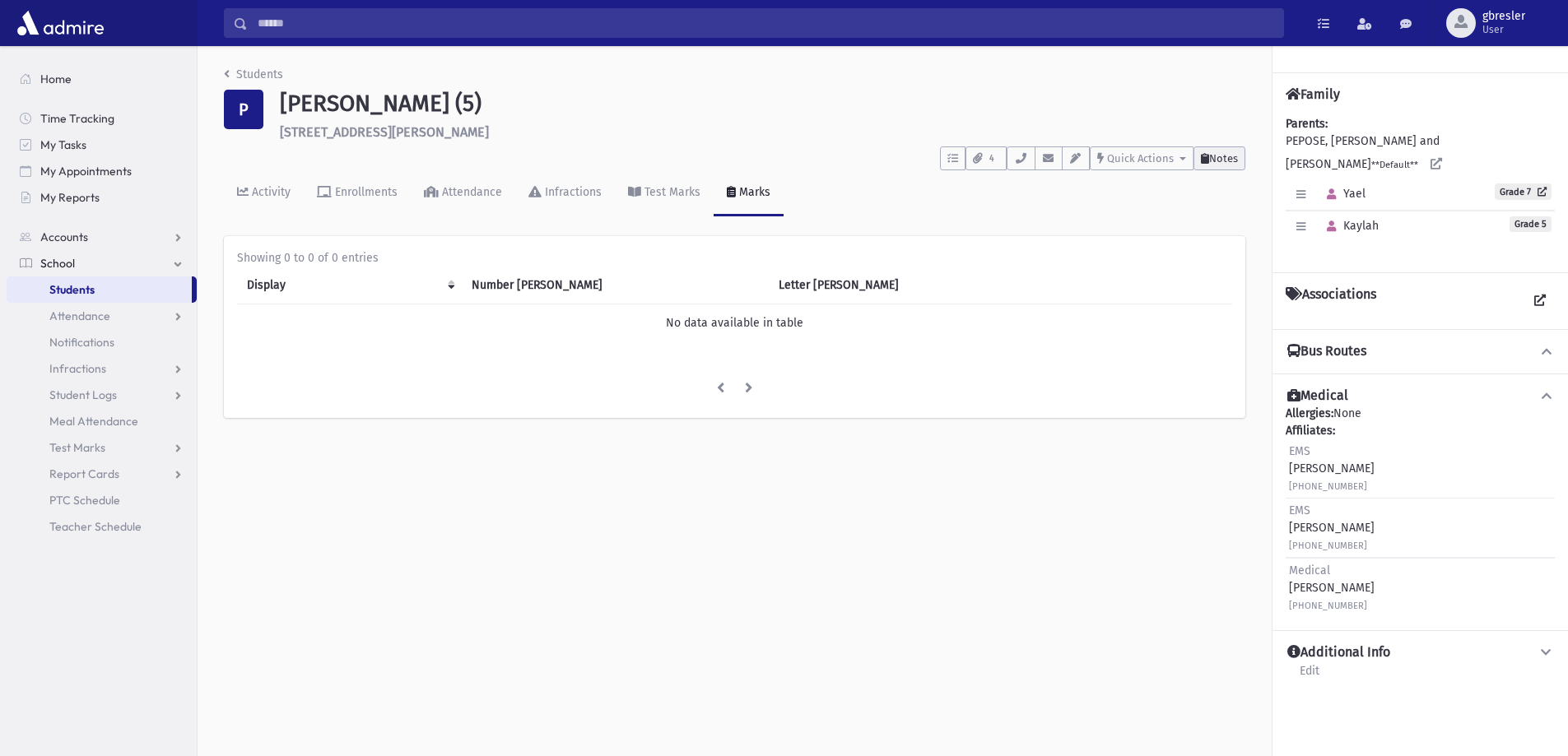
click at [1229, 152] on span "Notes" at bounding box center [1224, 158] width 29 height 13
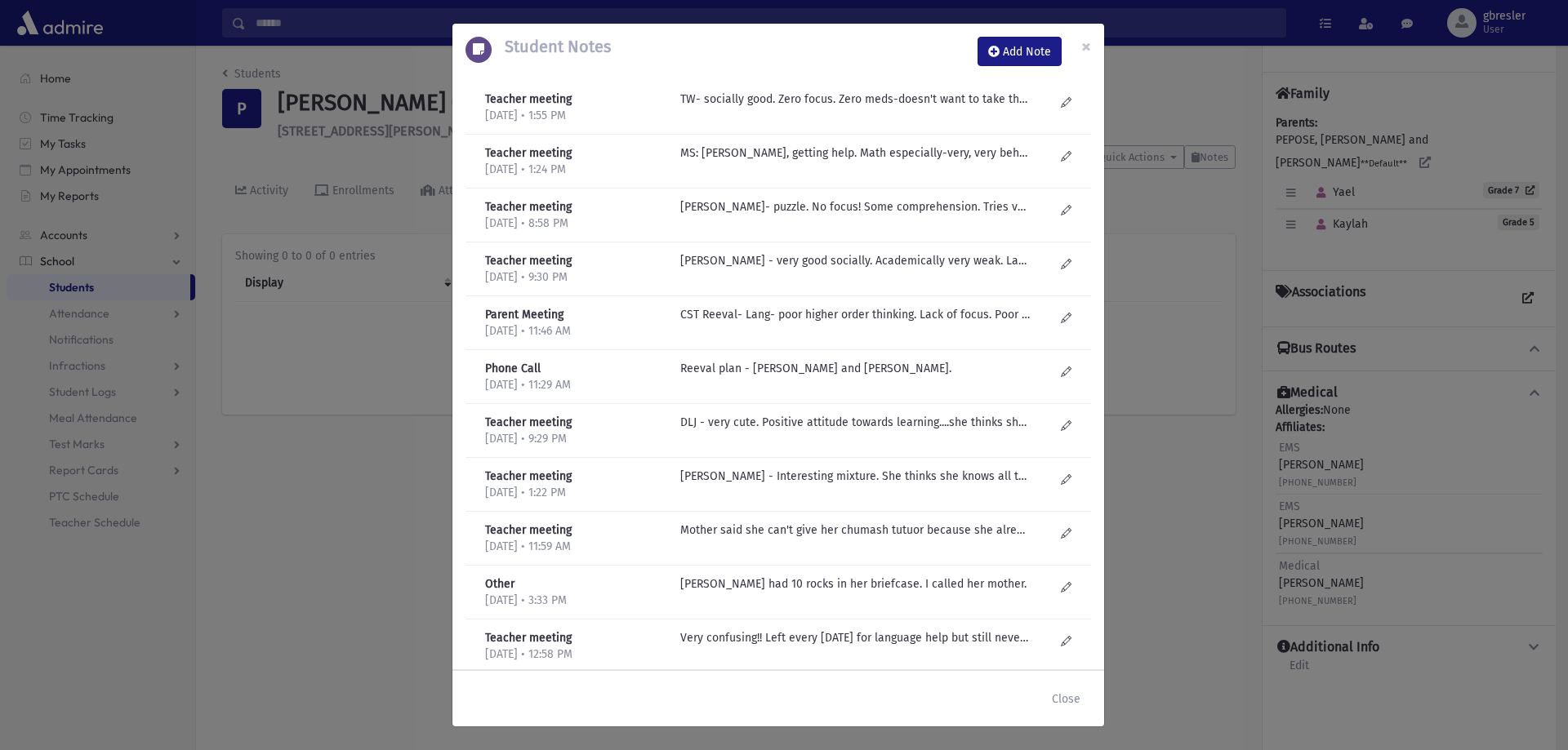
click at [904, 89] on div "Teacher meeting 6/16/2025 • 1:55 PM TW- socially good. Zero focus. Zero meds-do…" at bounding box center [778, 108] width 626 height 54
click at [883, 102] on p "TW- socially good. Zero focus. Zero meds-doesn't want to take them. Full of per…" at bounding box center [855, 99] width 349 height 17
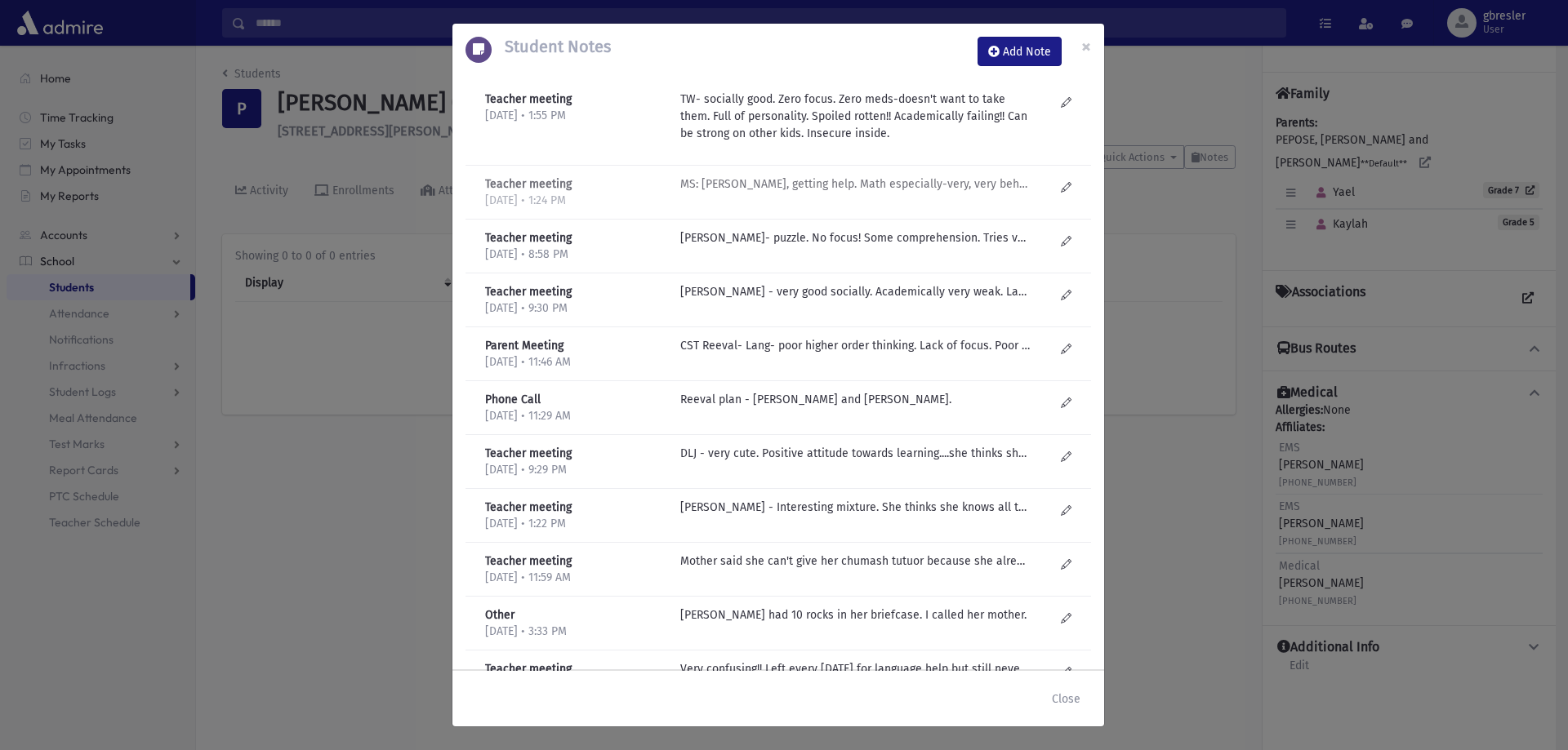
click at [856, 188] on p "MS: Weak, getting help. Math especially-very, very behind! Sara Mandelbaum modi…" at bounding box center [855, 184] width 349 height 17
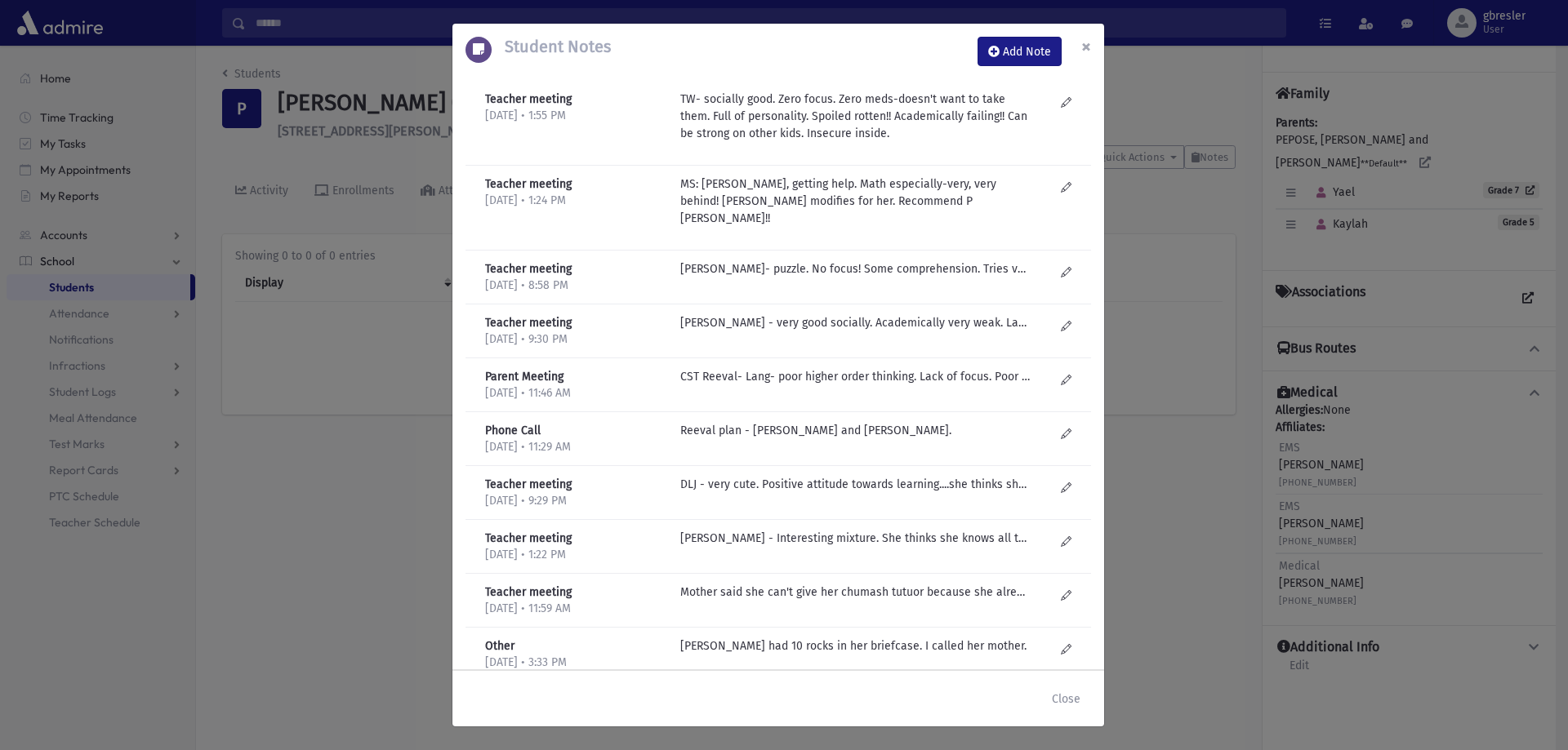
click at [1100, 45] on button "×" at bounding box center [1086, 46] width 36 height 45
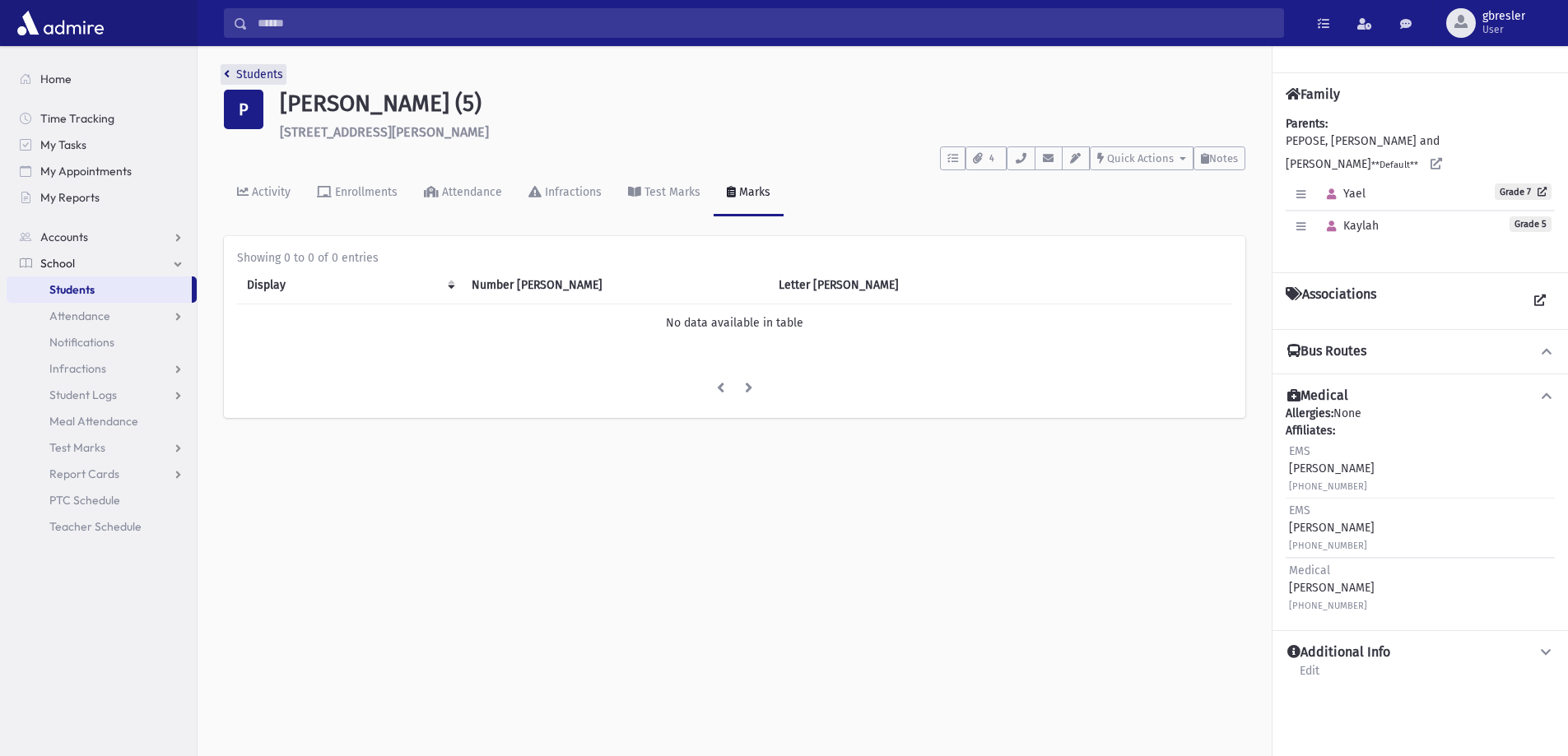
click at [275, 77] on link "Students" at bounding box center [254, 75] width 59 height 14
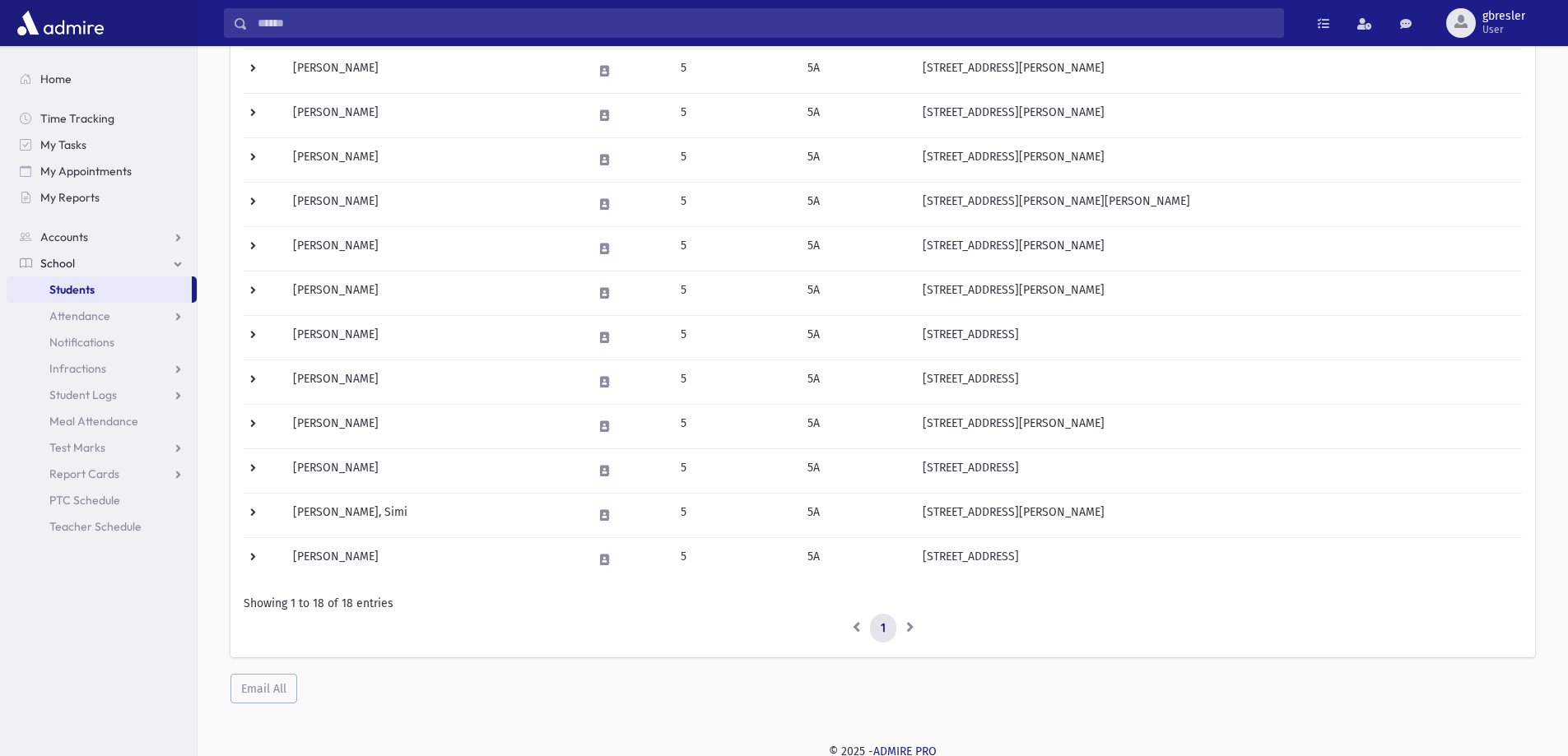
scroll to position [507, 0]
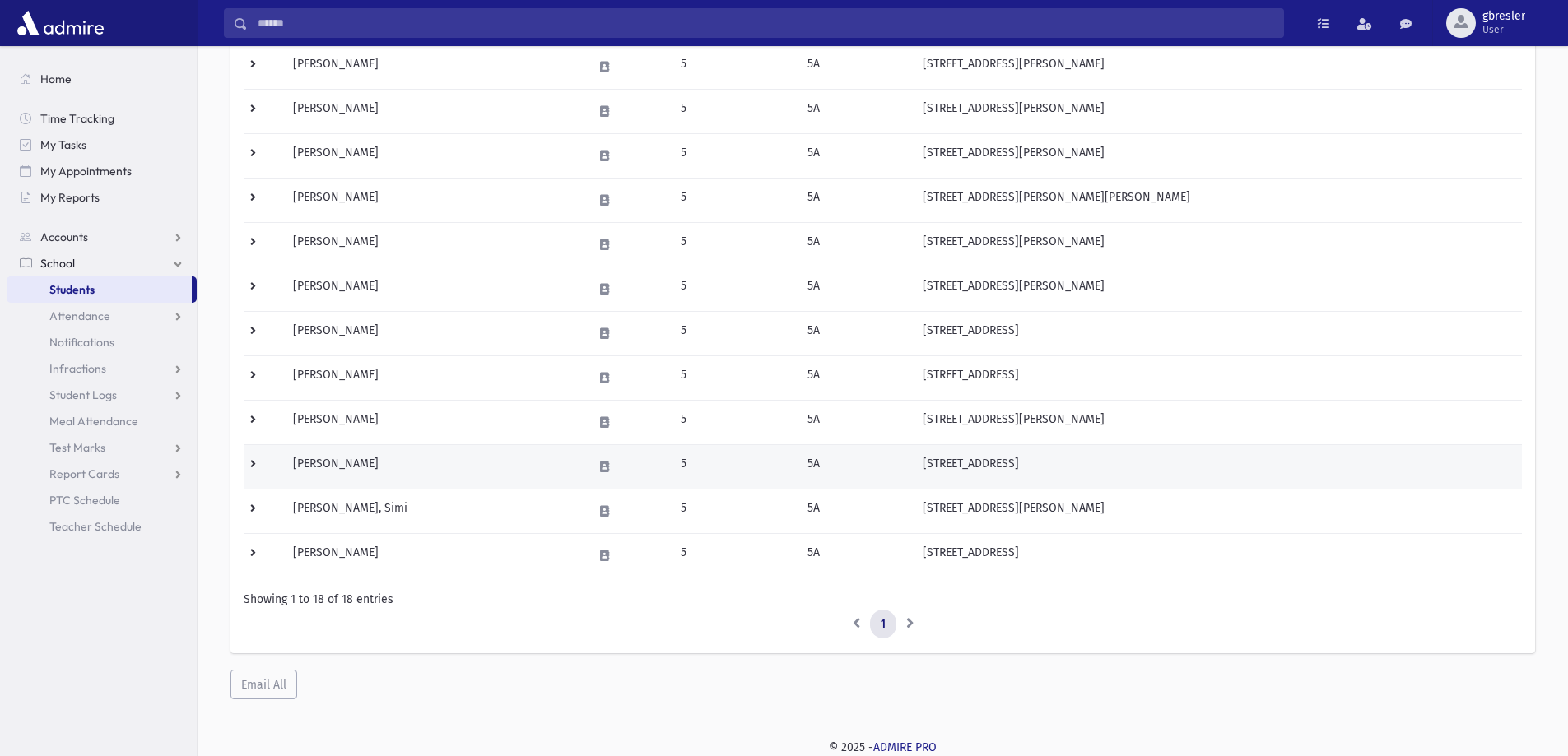
click at [335, 468] on td "Sokol, Atara" at bounding box center [433, 467] width 300 height 44
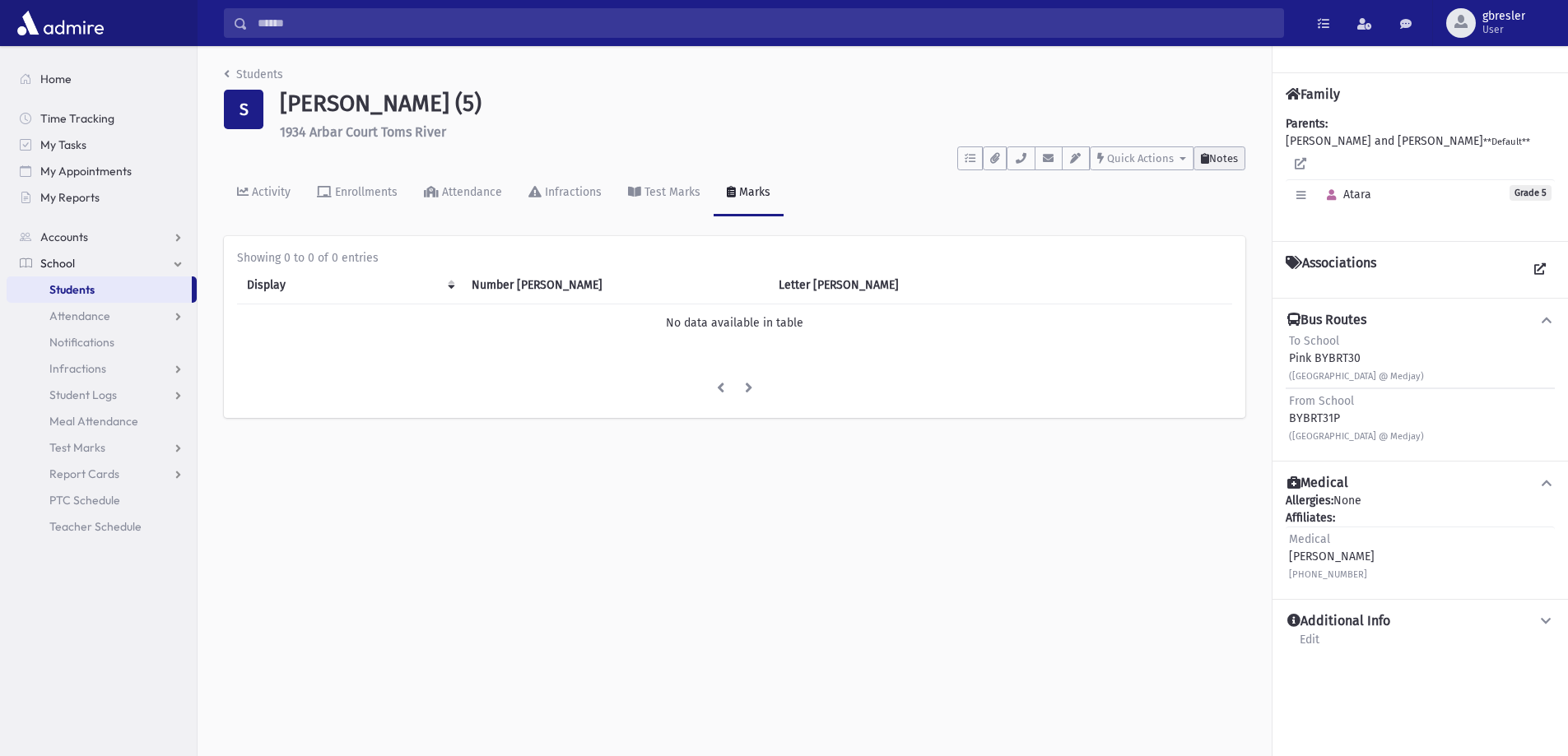
click at [1244, 160] on button "Notes" at bounding box center [1218, 159] width 52 height 24
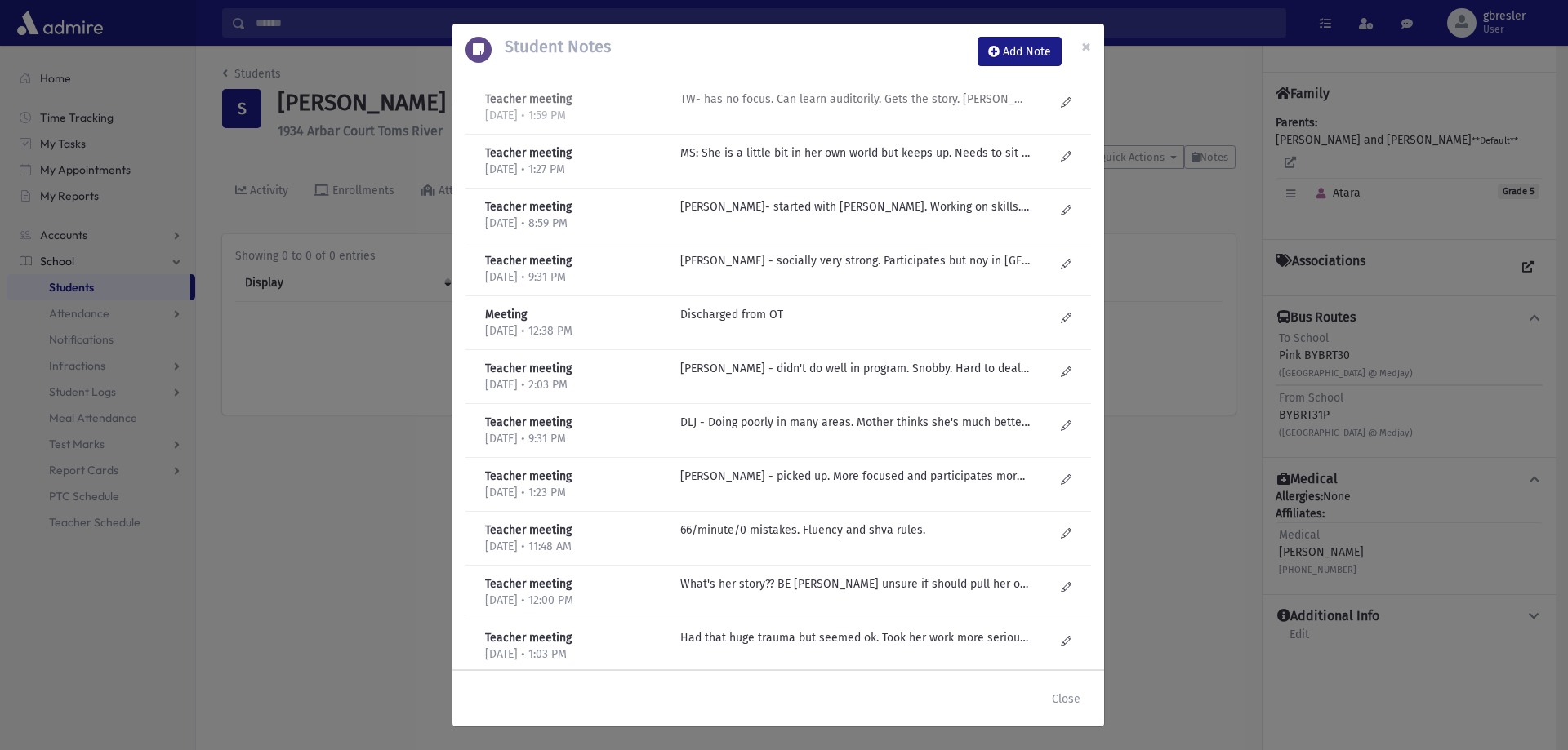
click at [942, 108] on div "TW- has no focus. Can learn auditorily. Gets the story. Henna Brocha worked wit…" at bounding box center [867, 108] width 391 height 34
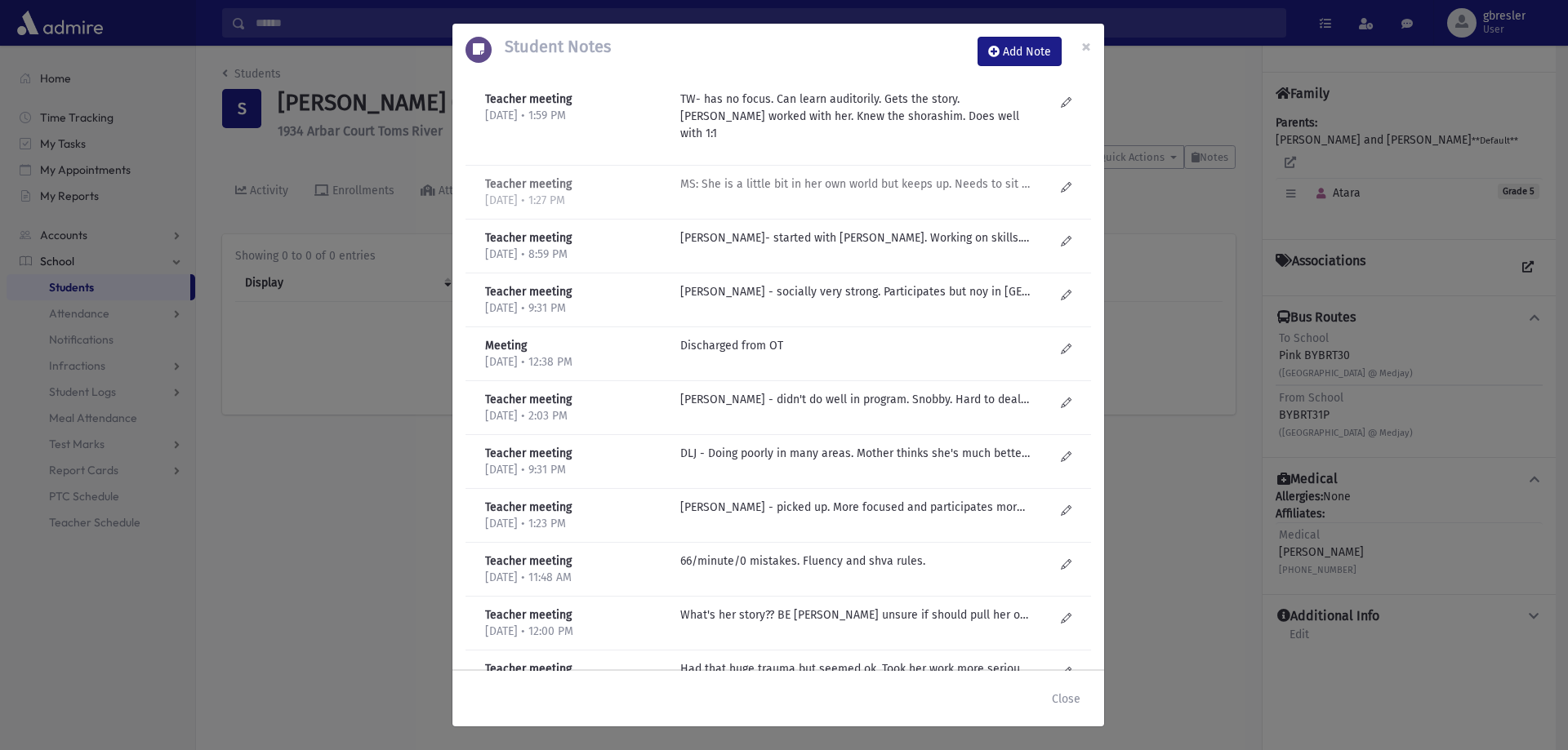
click at [881, 176] on p "MS: She is a little bit in her own world but keeps up. Needs to sit front cente…" at bounding box center [855, 184] width 349 height 17
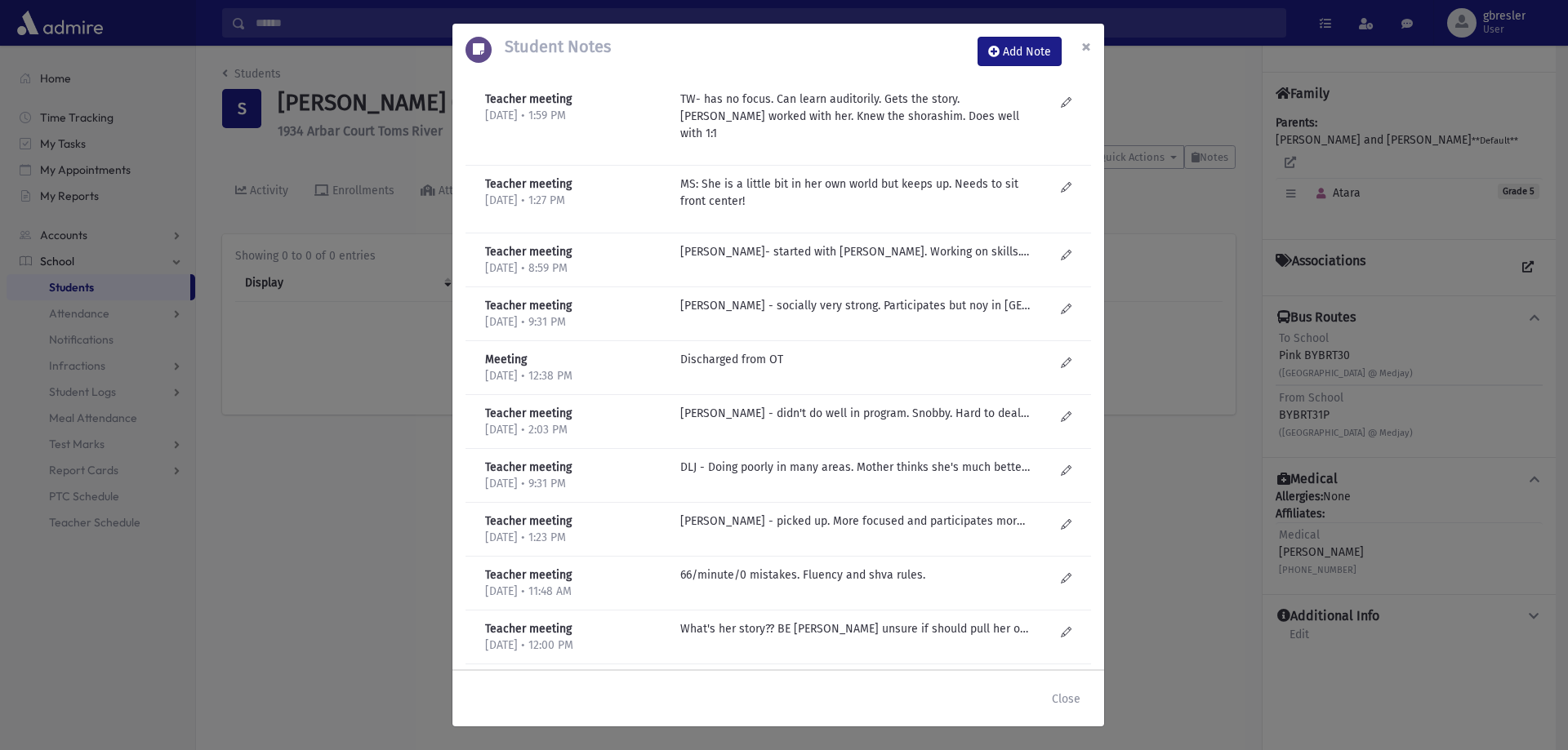
click at [1083, 50] on span "×" at bounding box center [1086, 46] width 10 height 23
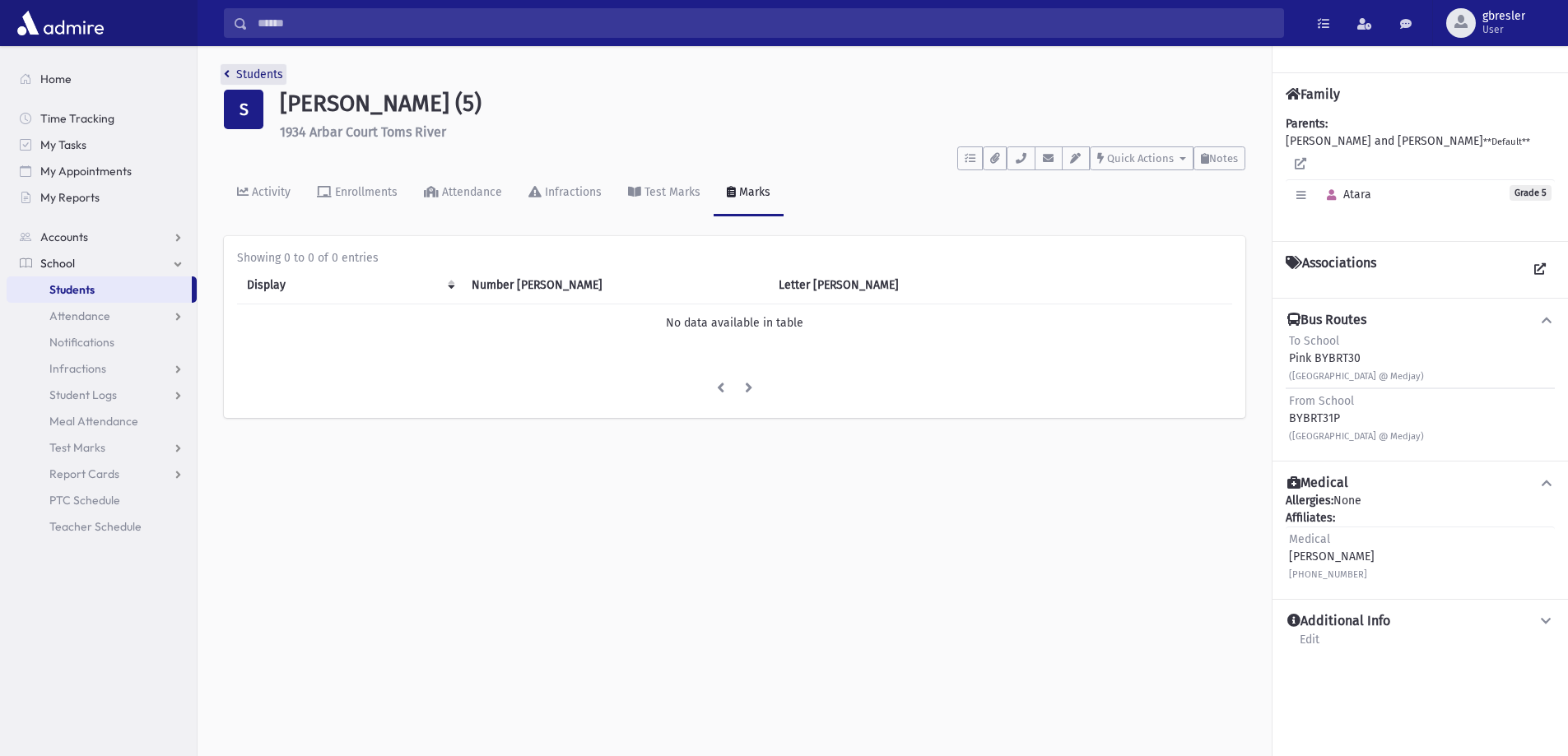
click at [261, 76] on link "Students" at bounding box center [254, 75] width 59 height 14
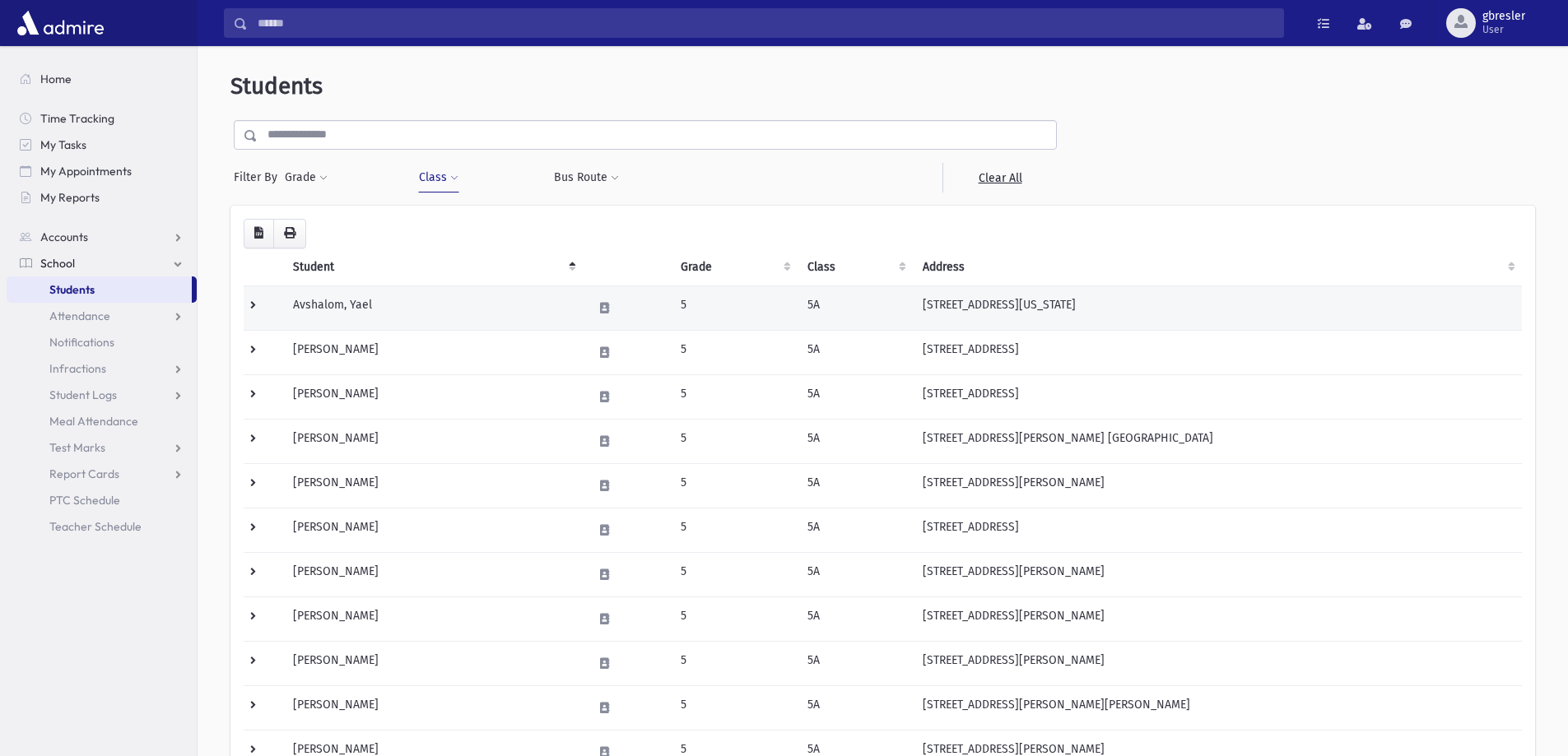
click at [389, 315] on td "Avshalom, Yael" at bounding box center [433, 308] width 300 height 44
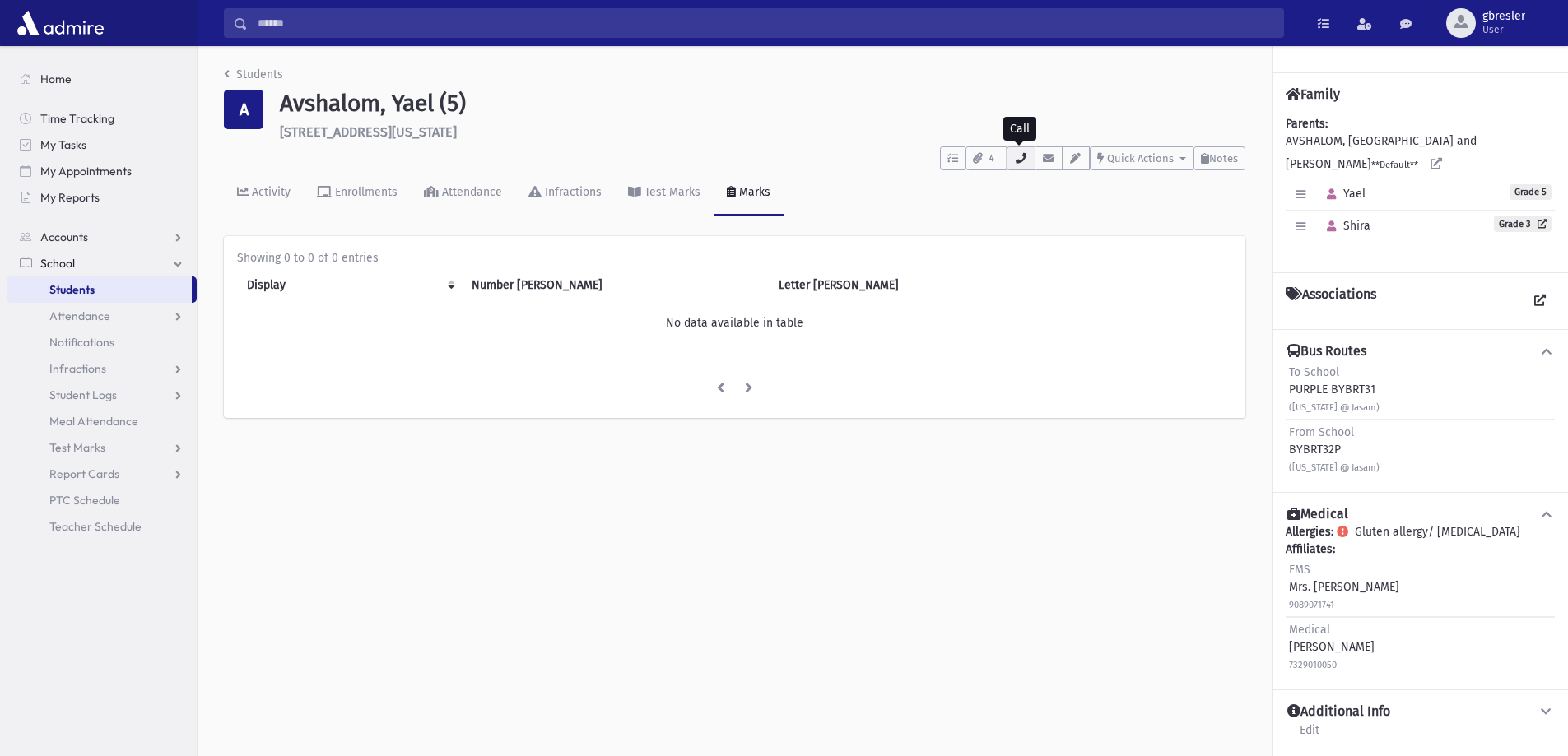
click at [1024, 158] on icon "button" at bounding box center [1021, 158] width 14 height 11
click at [872, 119] on div "Avshalom, Yael (5) 2214 Vermont Avenue Toms River" at bounding box center [762, 115] width 982 height 50
click at [264, 78] on link "Students" at bounding box center [254, 75] width 59 height 14
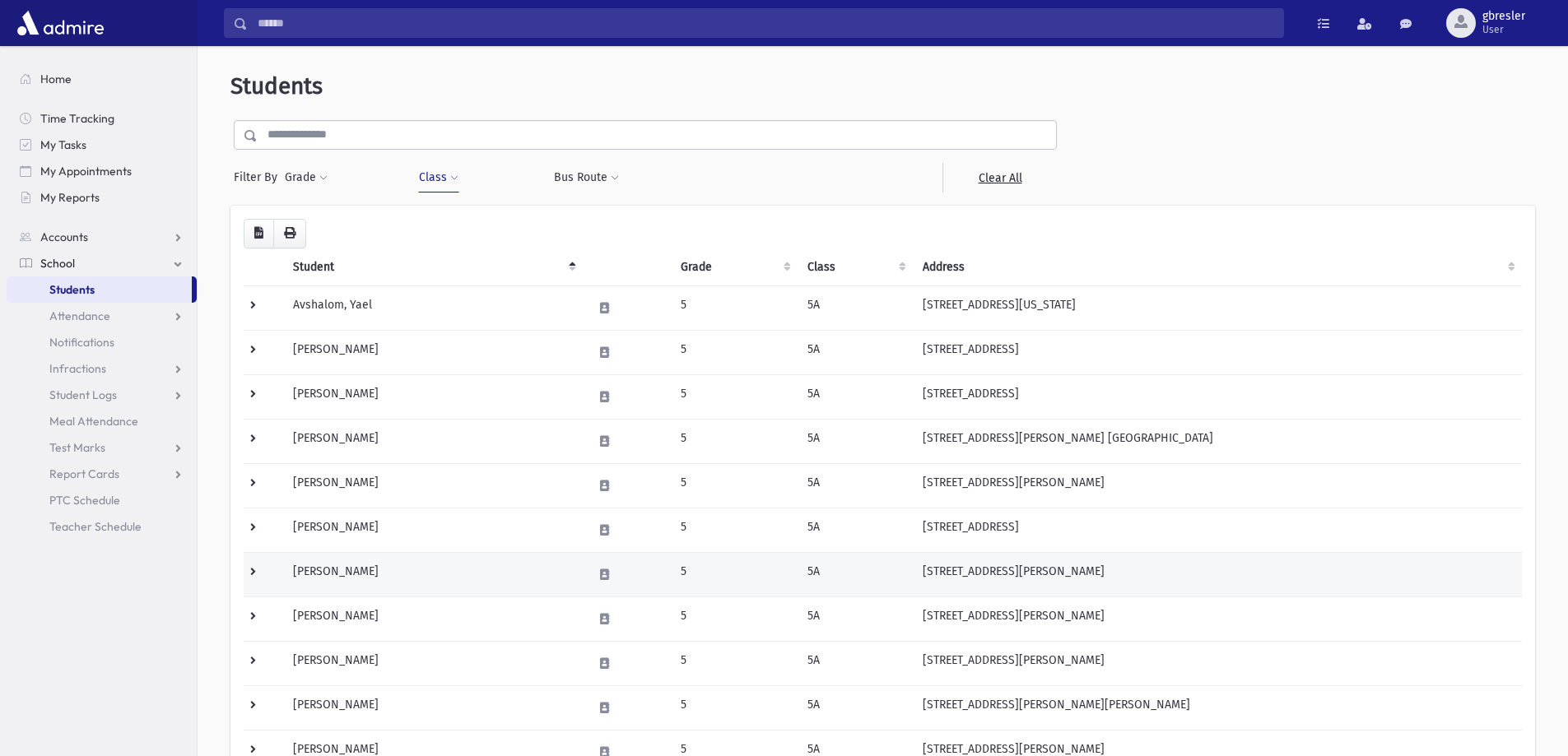
click at [383, 575] on td "Fleischman, Rena" at bounding box center [433, 574] width 300 height 44
